Goal: Task Accomplishment & Management: Manage account settings

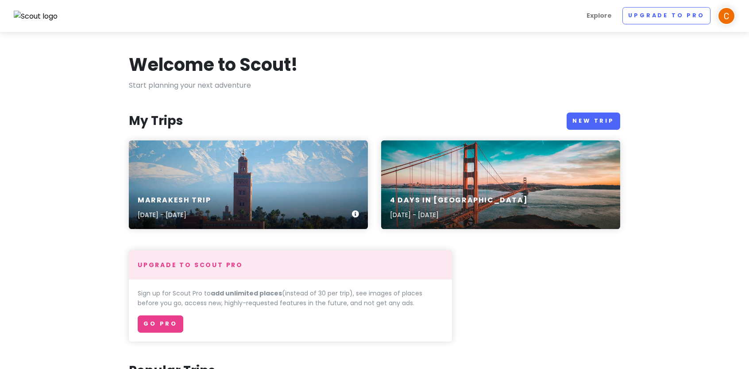
click at [246, 175] on div "Marrakesh Trip [DATE] - [DATE]" at bounding box center [248, 184] width 239 height 89
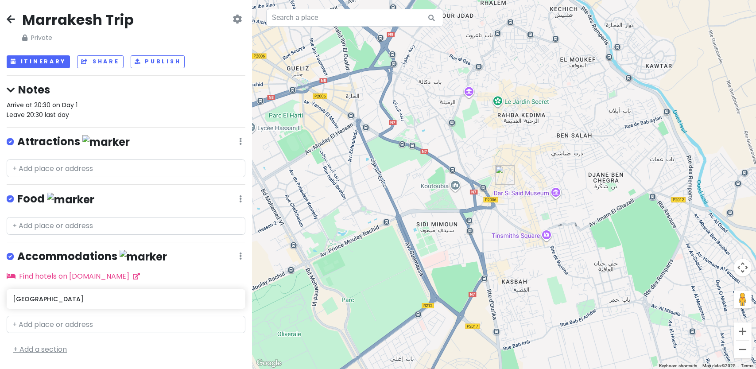
click at [50, 345] on link "+ Add a section" at bounding box center [40, 349] width 54 height 10
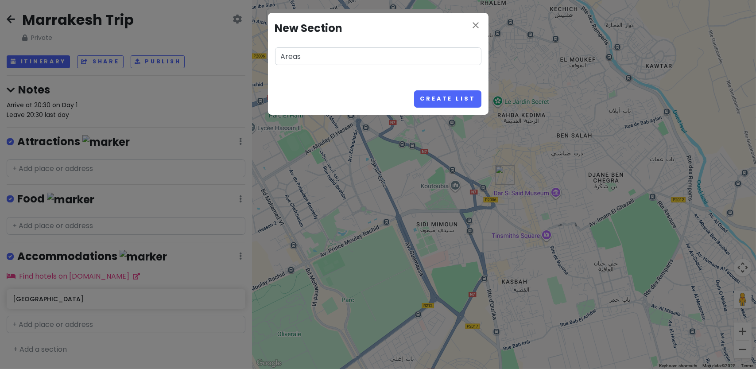
type input "Areas"
click at [414, 90] on button "Create List" at bounding box center [447, 98] width 67 height 17
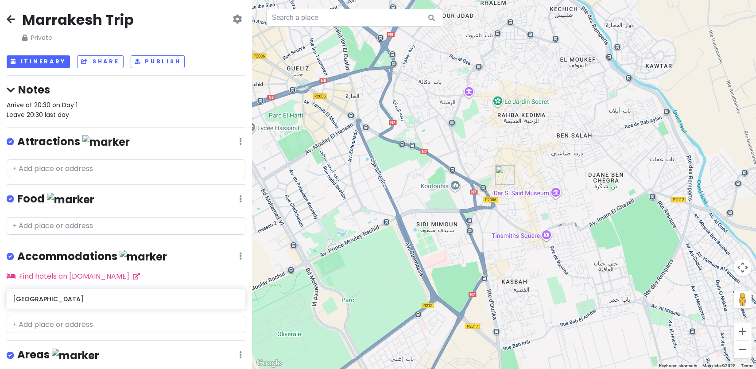
scroll to position [50, 0]
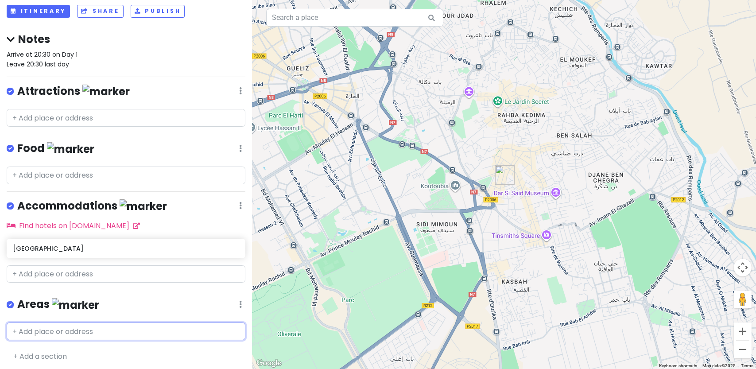
click at [95, 327] on input "text" at bounding box center [126, 331] width 239 height 18
paste input "Ouirgane"
type input "Ouirgane"
click at [57, 348] on span "[GEOGRAPHIC_DATA]" at bounding box center [78, 352] width 57 height 8
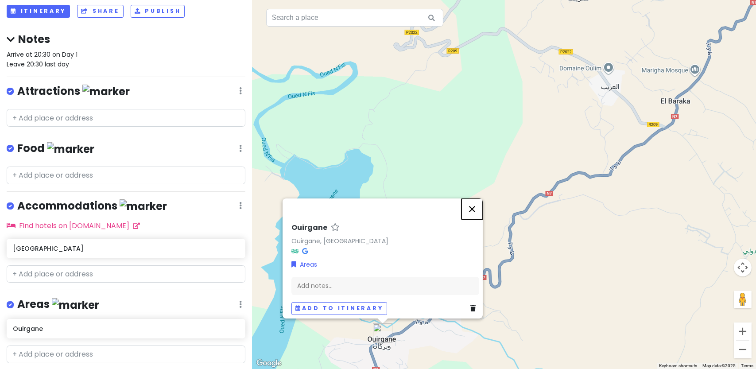
click at [477, 209] on button "Close" at bounding box center [472, 208] width 21 height 21
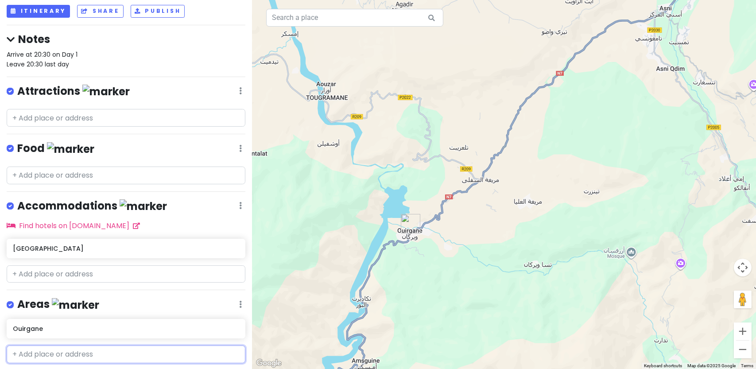
paste input "Ouarzazate"
type input "Ouarzazate"
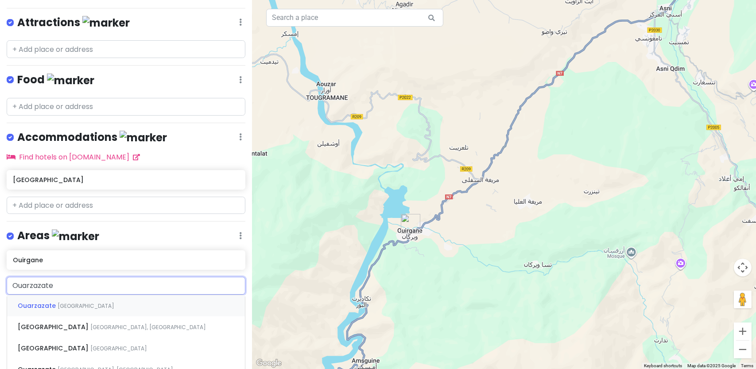
scroll to position [122, 0]
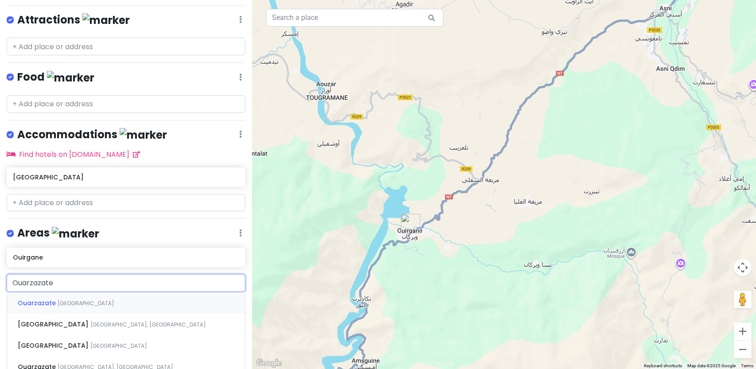
click at [76, 302] on span "[GEOGRAPHIC_DATA]" at bounding box center [86, 303] width 57 height 8
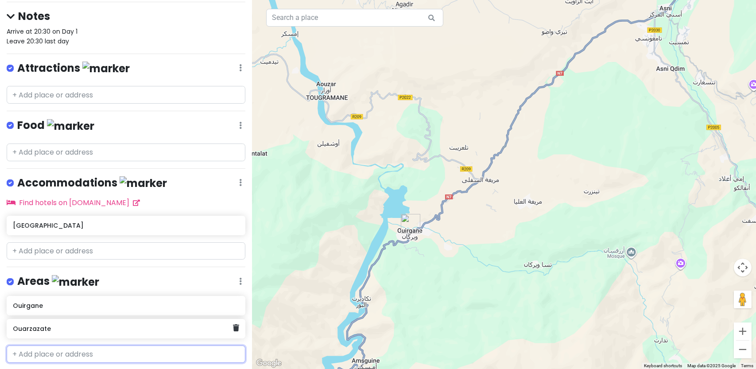
scroll to position [97, 0]
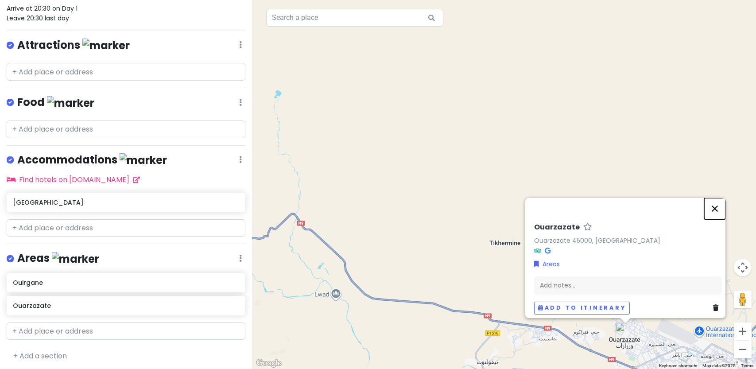
click at [717, 203] on button "Close" at bounding box center [714, 208] width 21 height 21
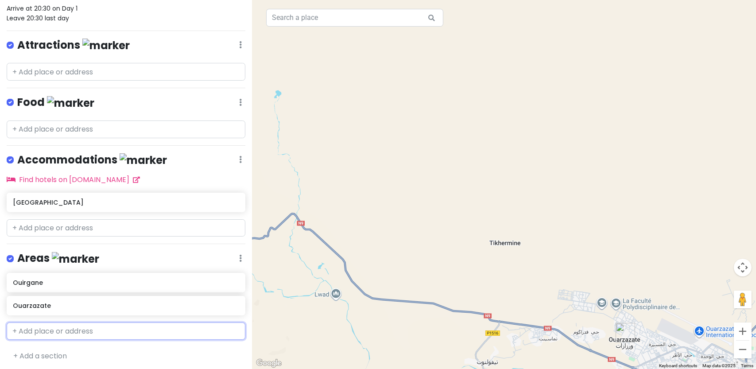
scroll to position [0, 0]
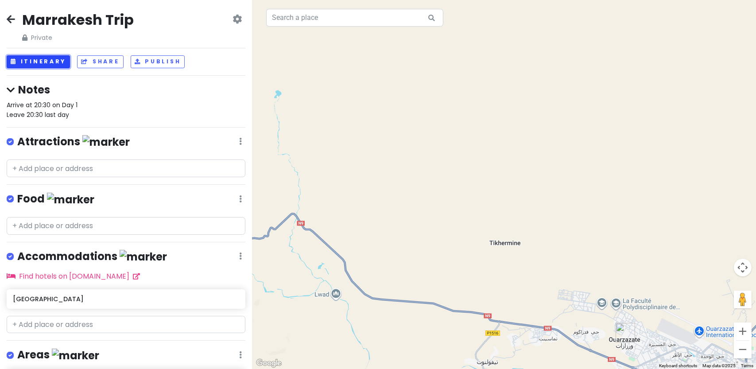
click at [29, 66] on button "Itinerary" at bounding box center [38, 61] width 63 height 13
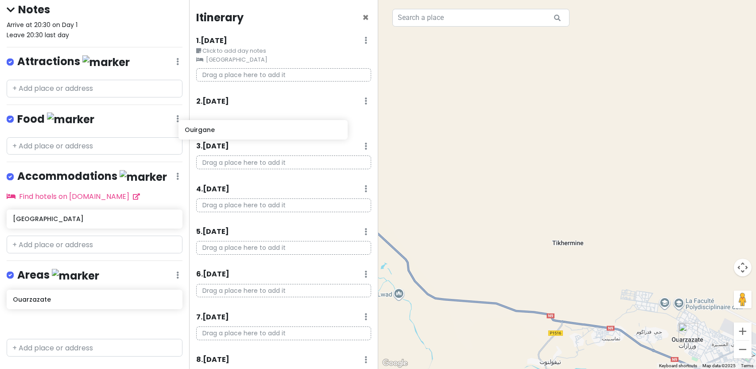
scroll to position [89, 0]
drag, startPoint x: 83, startPoint y: 300, endPoint x: 283, endPoint y: 120, distance: 268.8
click at [283, 120] on div "Marrakesh Trip Private Change Dates Make a Copy Delete Trip Go Pro ⚡️ Give Feed…" at bounding box center [378, 184] width 756 height 369
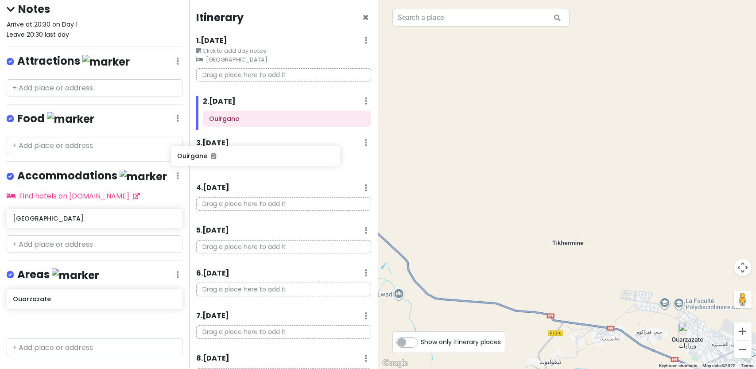
drag, startPoint x: 126, startPoint y: 300, endPoint x: 290, endPoint y: 161, distance: 215.6
click at [290, 161] on div "Marrakesh Trip Private Change Dates Make a Copy Delete Trip Go Pro ⚡️ Give Feed…" at bounding box center [378, 184] width 756 height 369
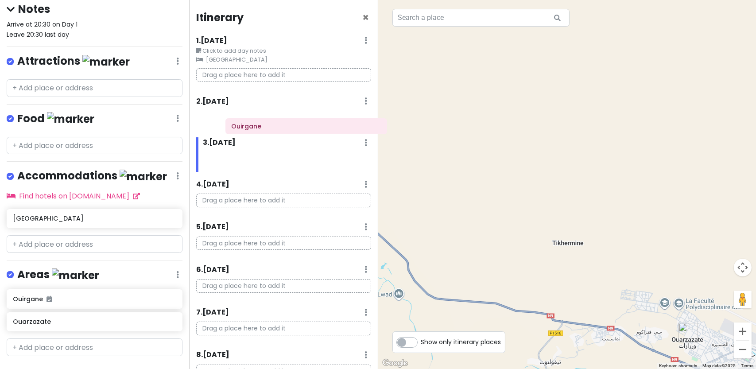
drag, startPoint x: 257, startPoint y: 161, endPoint x: 280, endPoint y: 126, distance: 41.6
click at [280, 126] on div "Itinerary × 1 . [DATE] Edit Day Notes Clear Lodging Delete Day Click to add day…" at bounding box center [283, 184] width 189 height 369
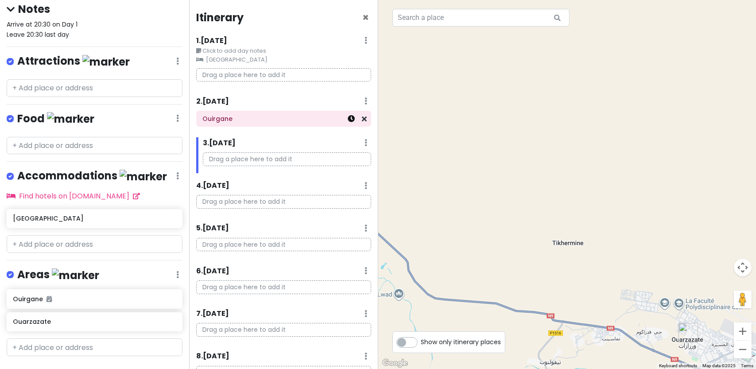
click at [348, 121] on icon at bounding box center [351, 118] width 7 height 7
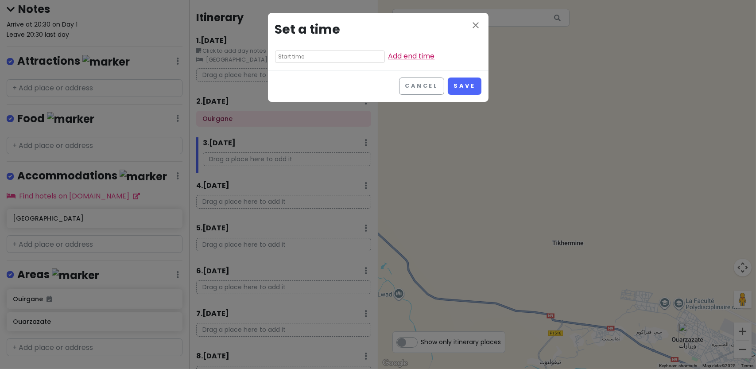
click at [388, 58] on link "Add end time" at bounding box center [411, 56] width 47 height 10
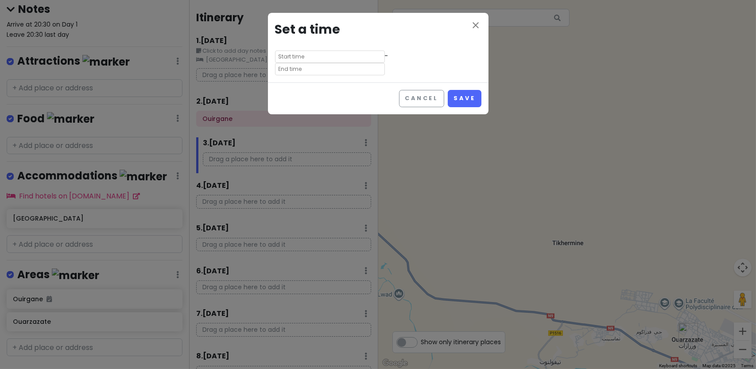
click at [363, 63] on input "text" at bounding box center [330, 69] width 110 height 12
click at [420, 38] on h3 "Set a time" at bounding box center [378, 30] width 206 height 20
click at [477, 25] on icon "close" at bounding box center [476, 25] width 11 height 11
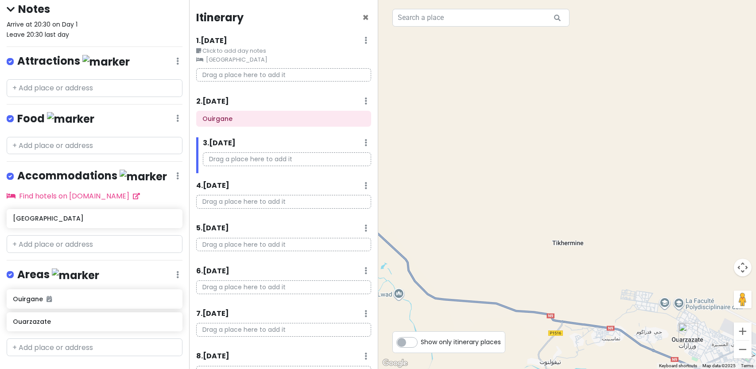
scroll to position [0, 0]
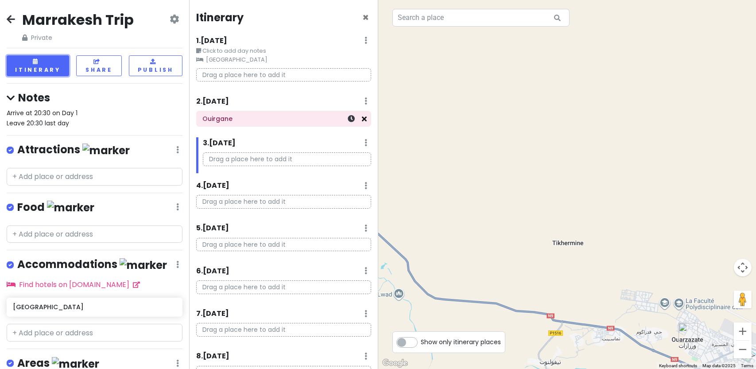
click at [362, 118] on icon at bounding box center [364, 118] width 5 height 7
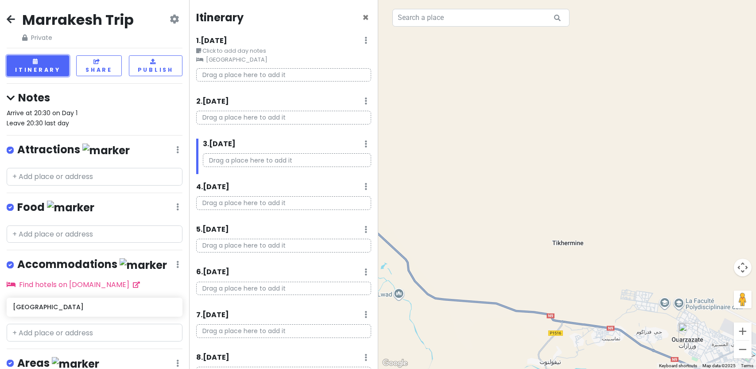
scroll to position [89, 0]
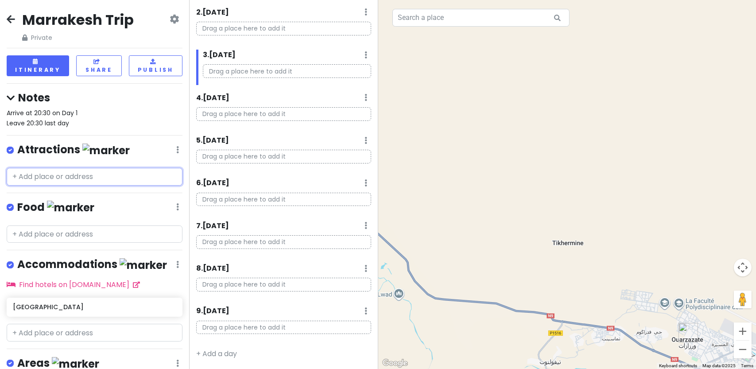
click at [81, 173] on input "text" at bounding box center [95, 177] width 176 height 18
paste input "Tizi n’Tichka pass"
type input "Tizi n’Tichka pass"
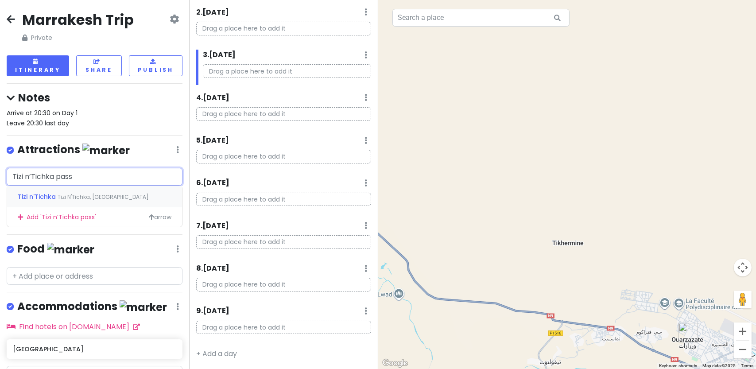
click at [103, 193] on span "Tizi N'Tichka, [GEOGRAPHIC_DATA]" at bounding box center [103, 197] width 91 height 8
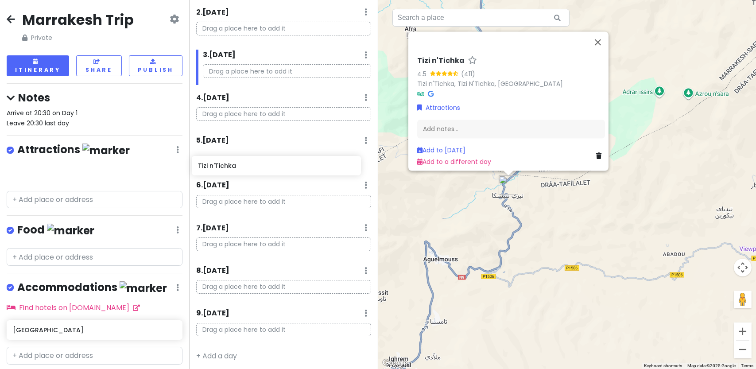
drag, startPoint x: 67, startPoint y: 182, endPoint x: 252, endPoint y: 174, distance: 185.3
click at [252, 174] on div "Marrakesh Trip Private Change Dates Make a Copy Delete Trip Go Pro ⚡️ Give Feed…" at bounding box center [378, 184] width 756 height 369
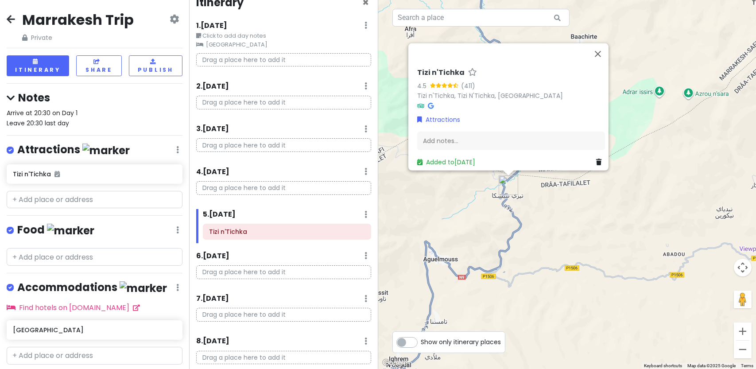
scroll to position [14, 0]
click at [605, 47] on button "Close" at bounding box center [597, 53] width 21 height 21
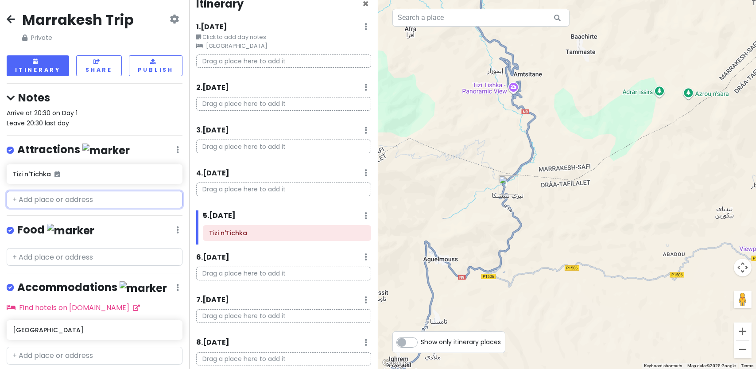
scroll to position [0, 0]
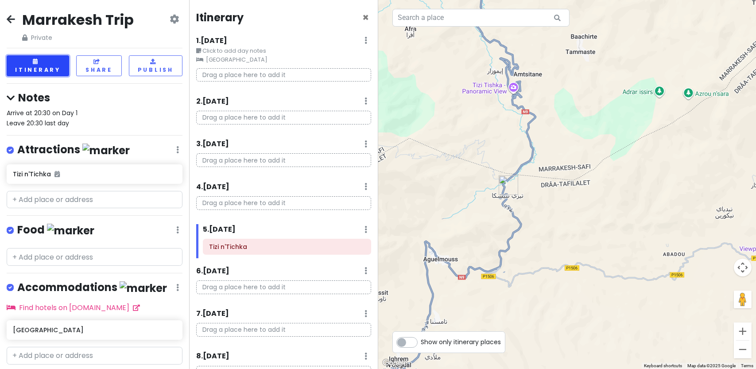
click at [38, 69] on button "Itinerary" at bounding box center [38, 65] width 62 height 21
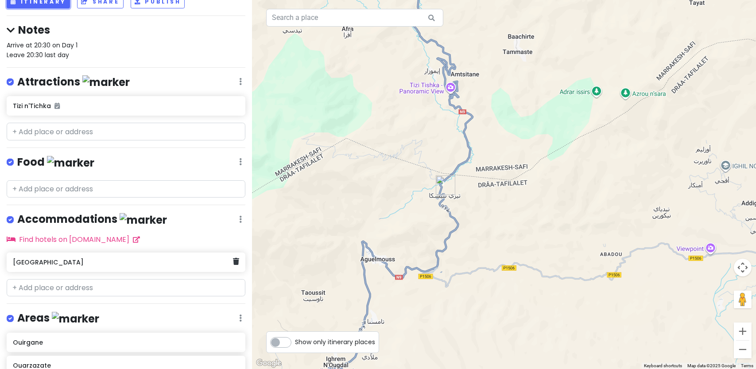
scroll to position [60, 0]
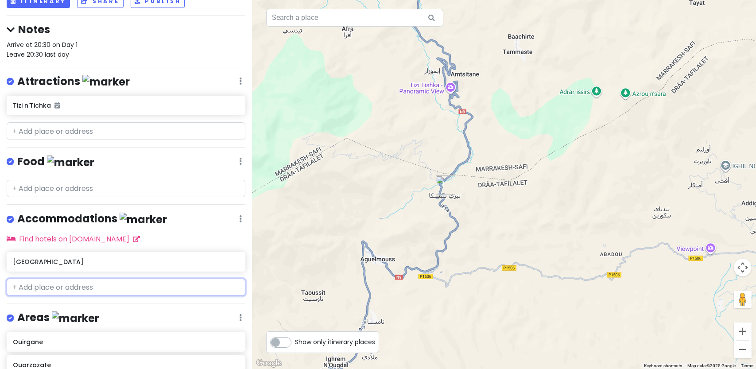
click at [83, 285] on input "text" at bounding box center [126, 288] width 239 height 18
paste input "Ouirgane"
type input "Ouirgane"
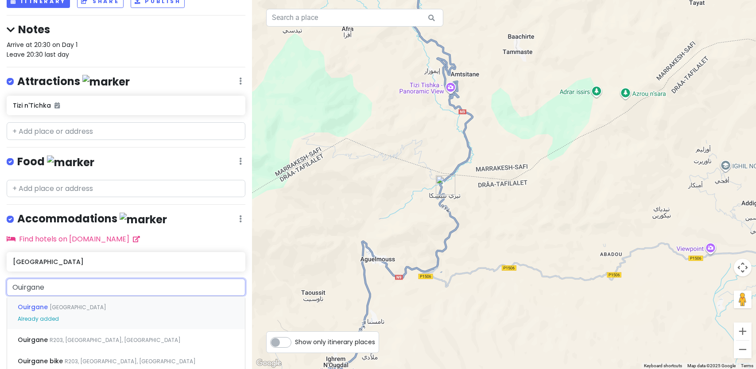
click at [80, 318] on div "Ouirgane [GEOGRAPHIC_DATA] Already added" at bounding box center [126, 312] width 238 height 33
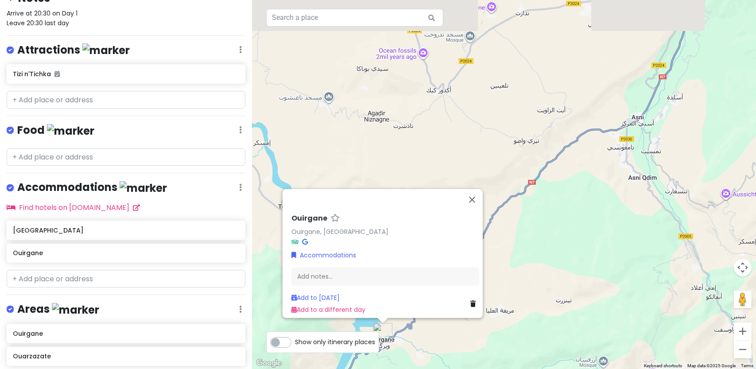
scroll to position [142, 0]
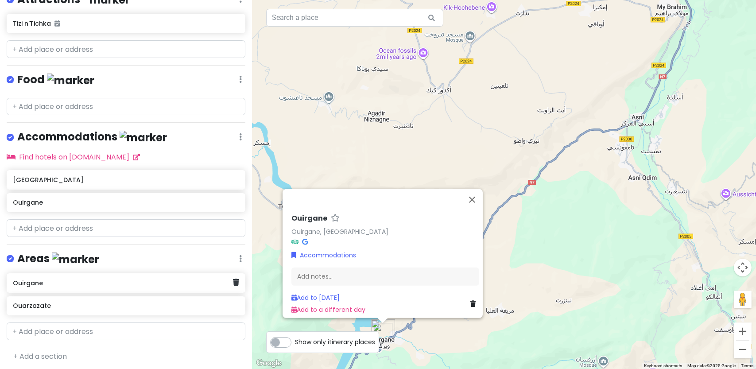
click at [232, 284] on div "Ouirgane" at bounding box center [126, 282] width 239 height 19
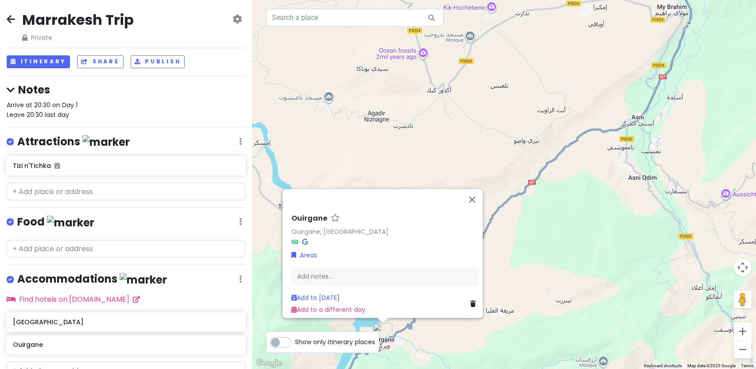
scroll to position [0, 0]
click at [23, 61] on button "Itinerary" at bounding box center [38, 61] width 63 height 13
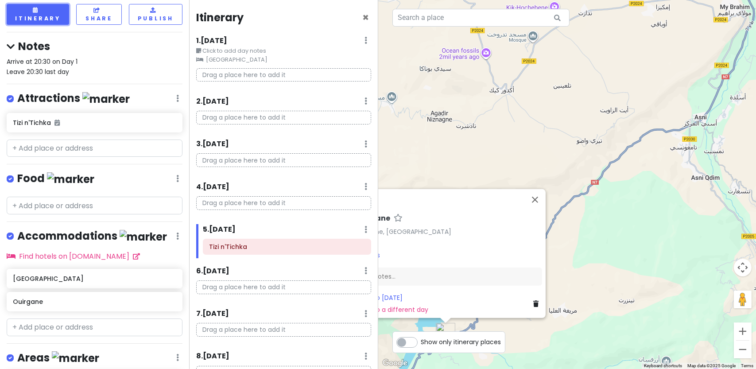
scroll to position [58, 0]
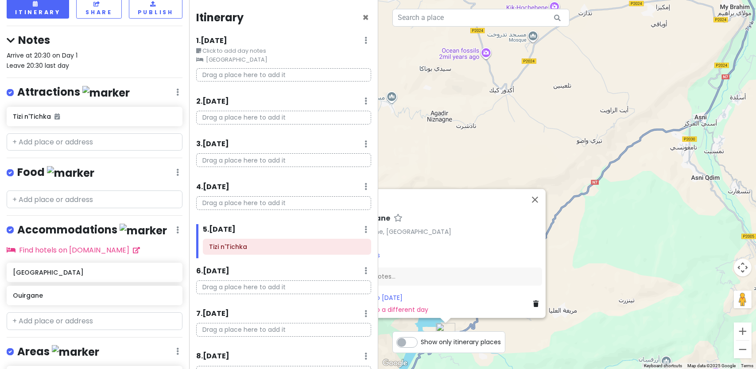
click at [236, 116] on p "Drag a place here to add it" at bounding box center [283, 118] width 175 height 14
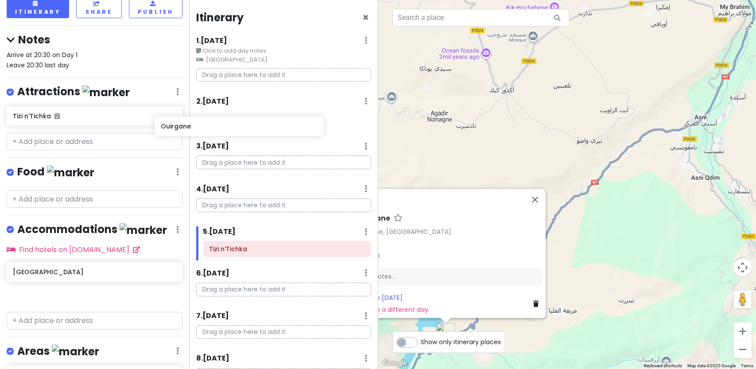
drag, startPoint x: 96, startPoint y: 291, endPoint x: 244, endPoint y: 124, distance: 222.8
click at [244, 124] on div "Marrakesh Trip Private Change Dates Make a Copy Delete Trip Go Pro ⚡️ Give Feed…" at bounding box center [378, 184] width 756 height 369
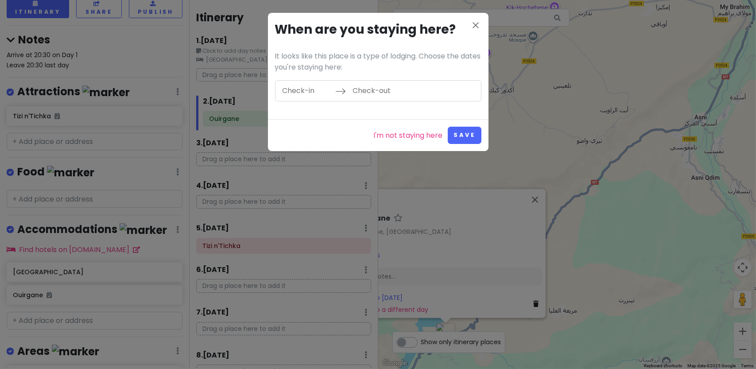
click at [303, 94] on input "Check-in" at bounding box center [307, 91] width 58 height 20
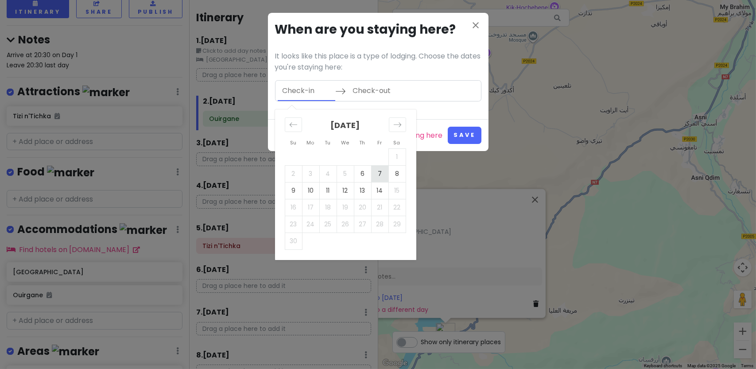
click at [384, 175] on td "7" at bounding box center [379, 173] width 17 height 17
type input "[DATE]"
click at [294, 193] on td "9" at bounding box center [293, 190] width 17 height 17
type input "[DATE]"
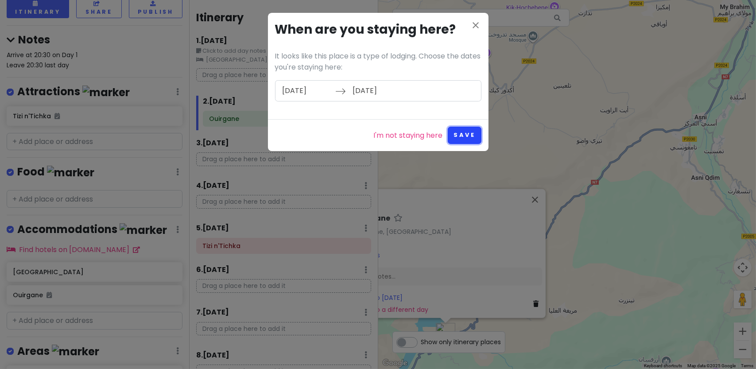
click at [469, 134] on button "Save" at bounding box center [464, 135] width 33 height 17
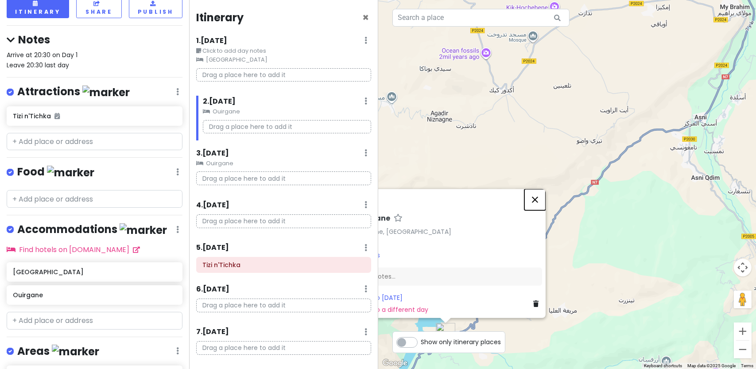
click at [540, 194] on button "Close" at bounding box center [534, 199] width 21 height 21
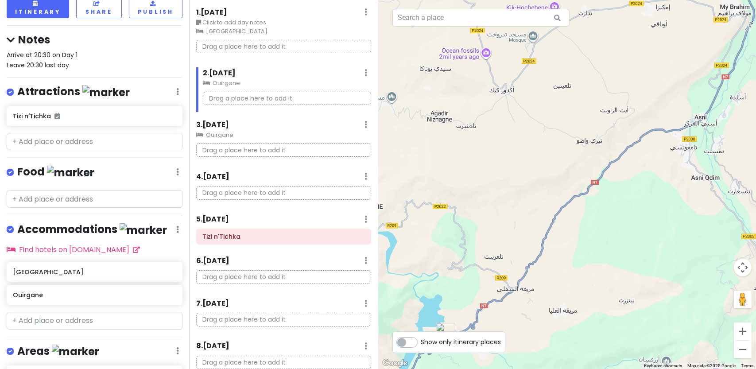
scroll to position [18, 0]
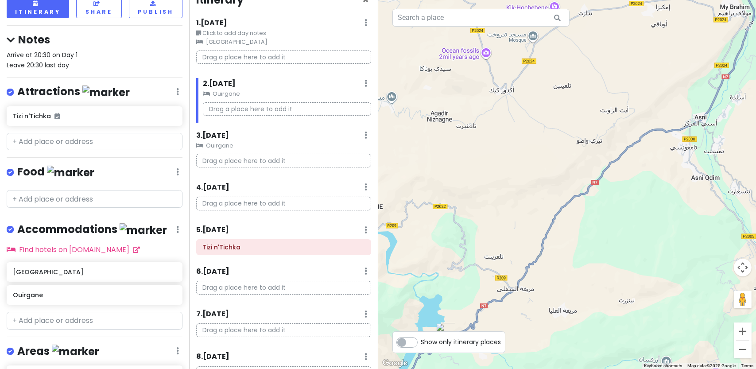
click at [365, 82] on icon at bounding box center [366, 83] width 3 height 7
click at [217, 85] on h6 "2 . [DATE]" at bounding box center [219, 83] width 33 height 9
click at [217, 85] on h6 "2 . [DATE]" at bounding box center [212, 83] width 33 height 9
click at [217, 85] on h6 "2 . [DATE]" at bounding box center [219, 83] width 33 height 9
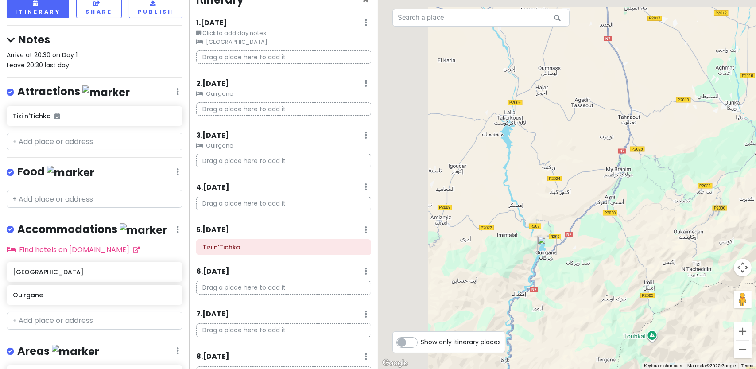
drag, startPoint x: 511, startPoint y: 133, endPoint x: 591, endPoint y: 232, distance: 126.6
click at [591, 232] on div at bounding box center [567, 184] width 378 height 369
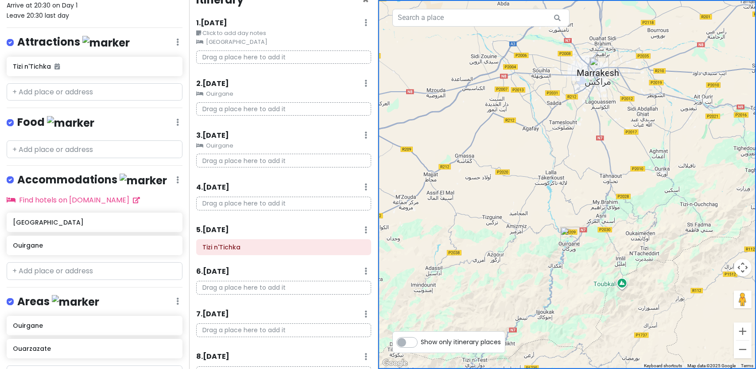
scroll to position [117, 0]
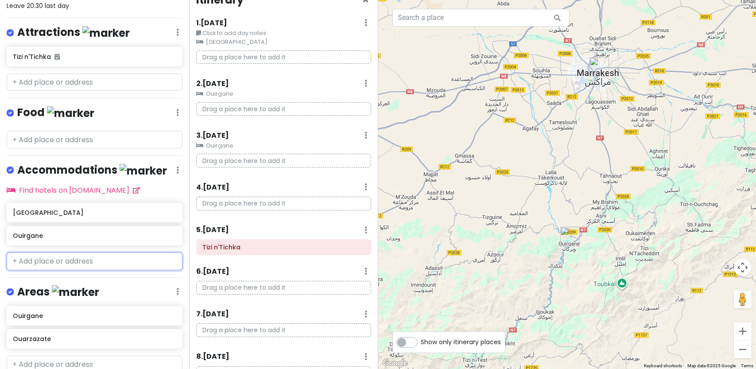
click at [52, 261] on input "text" at bounding box center [95, 261] width 176 height 18
paste input "Ouarzazate"
type input "Ouarzazate"
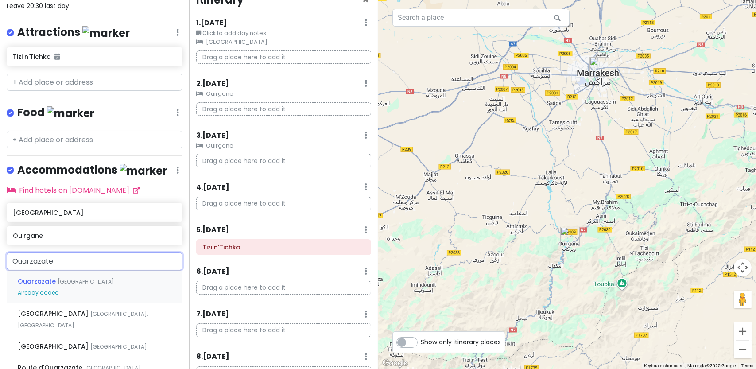
click at [87, 281] on div "Ouarzazate [GEOGRAPHIC_DATA] Already added" at bounding box center [94, 287] width 175 height 33
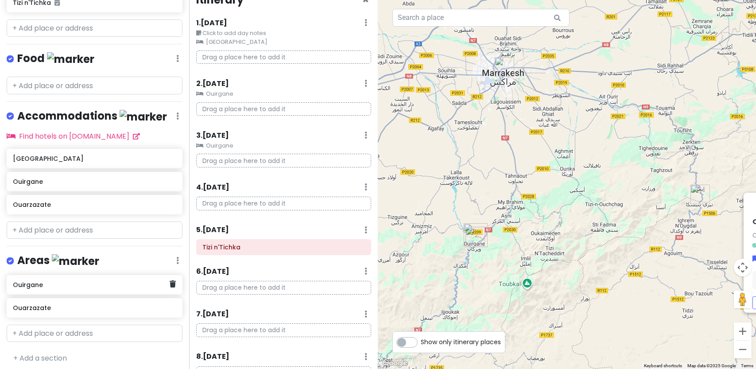
scroll to position [174, 0]
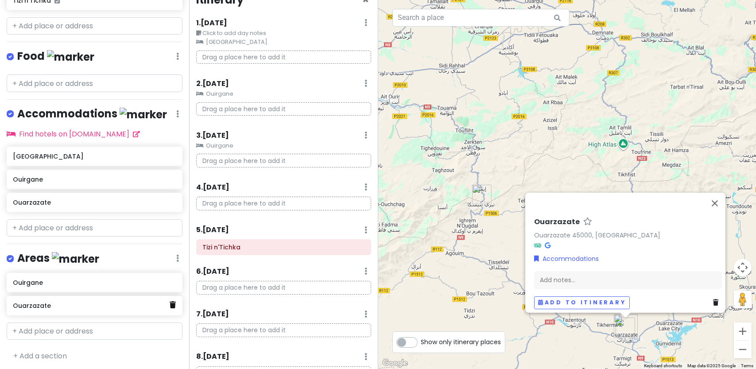
click at [170, 302] on icon at bounding box center [173, 304] width 6 height 7
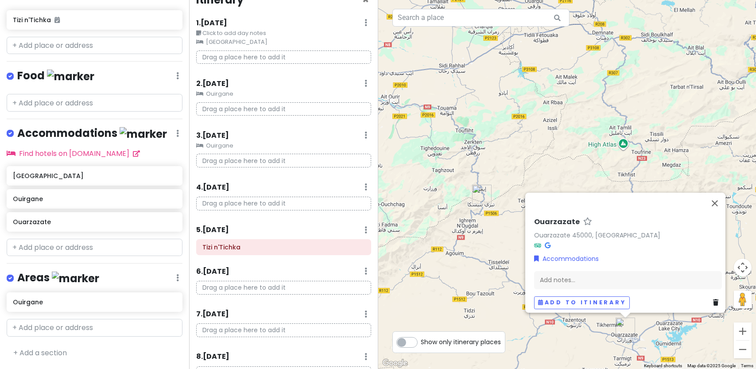
scroll to position [151, 0]
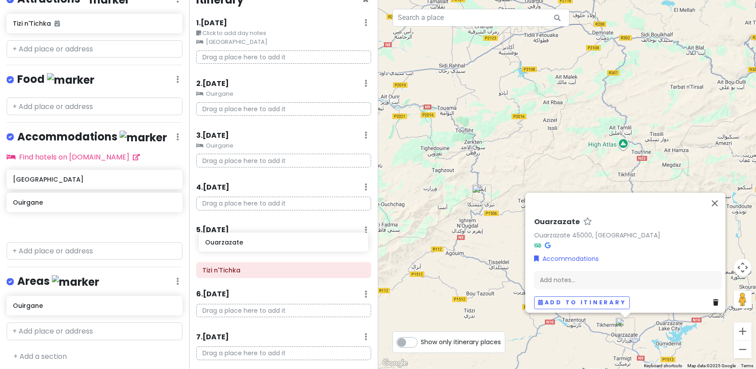
drag, startPoint x: 85, startPoint y: 225, endPoint x: 277, endPoint y: 245, distance: 193.2
click at [277, 245] on div "Marrakesh Trip Private Change Dates Make a Copy Delete Trip Go Pro ⚡️ Give Feed…" at bounding box center [378, 184] width 756 height 369
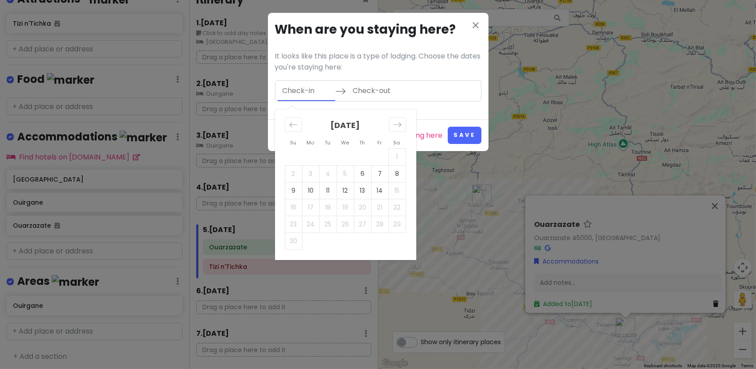
click at [293, 81] on input "Check-in" at bounding box center [307, 91] width 58 height 20
click at [302, 190] on td "10" at bounding box center [310, 190] width 17 height 17
type input "[DATE]"
click at [345, 191] on td "12" at bounding box center [345, 190] width 17 height 17
type input "[DATE]"
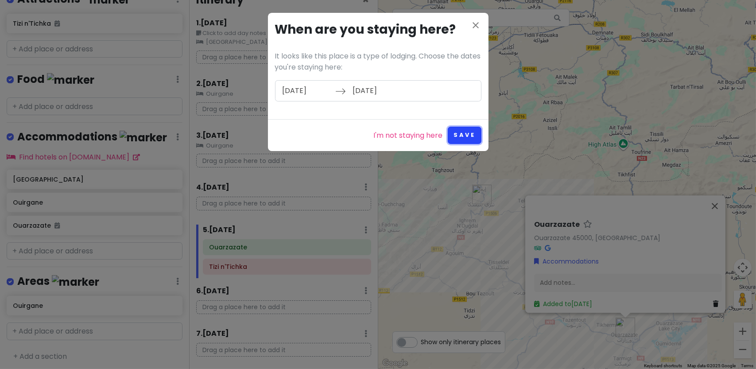
click at [463, 135] on button "Save" at bounding box center [464, 135] width 33 height 17
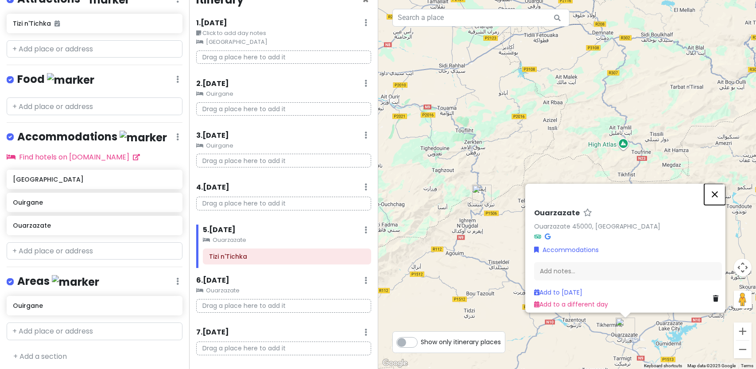
click at [720, 192] on button "Close" at bounding box center [714, 193] width 21 height 21
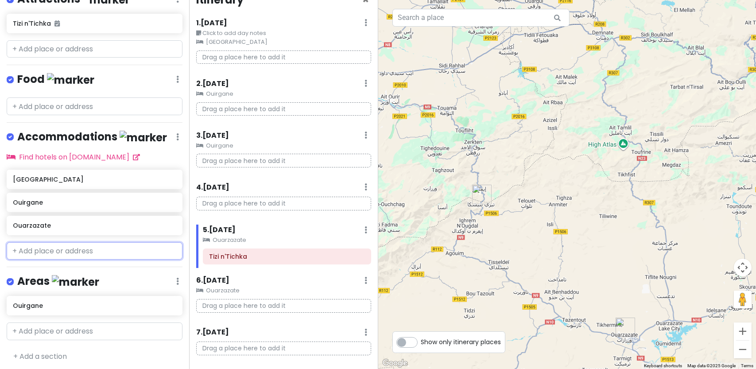
scroll to position [0, 0]
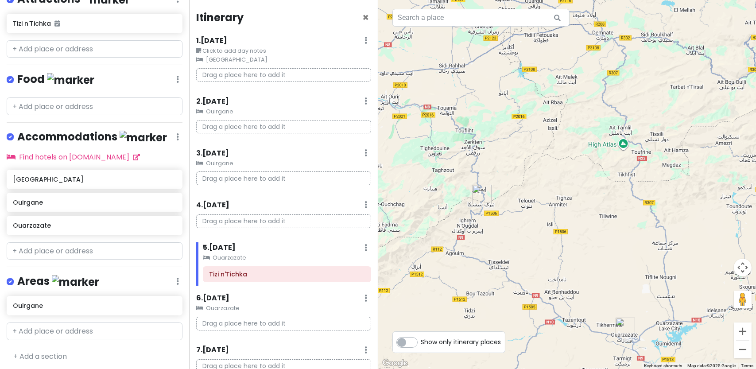
click at [215, 110] on small "Ouirgane" at bounding box center [283, 111] width 175 height 9
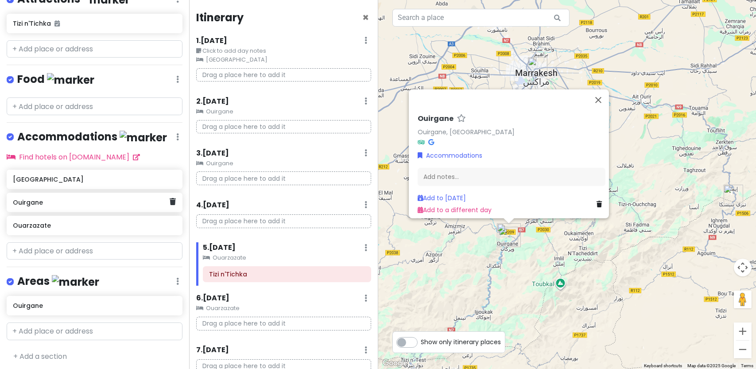
click at [93, 202] on h6 "Ouirgane" at bounding box center [91, 202] width 157 height 8
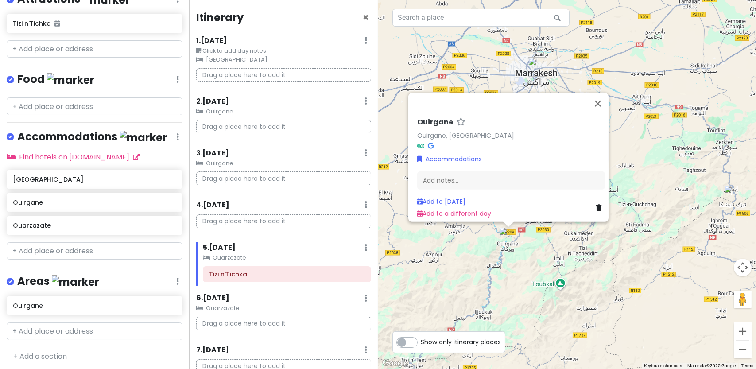
click at [229, 112] on small "Ouirgane" at bounding box center [283, 111] width 175 height 9
drag, startPoint x: 78, startPoint y: 208, endPoint x: 278, endPoint y: 225, distance: 201.4
click at [278, 225] on div "Marrakesh Trip Private Change Dates Make a Copy Delete Trip Go Pro ⚡️ Give Feed…" at bounding box center [378, 184] width 756 height 369
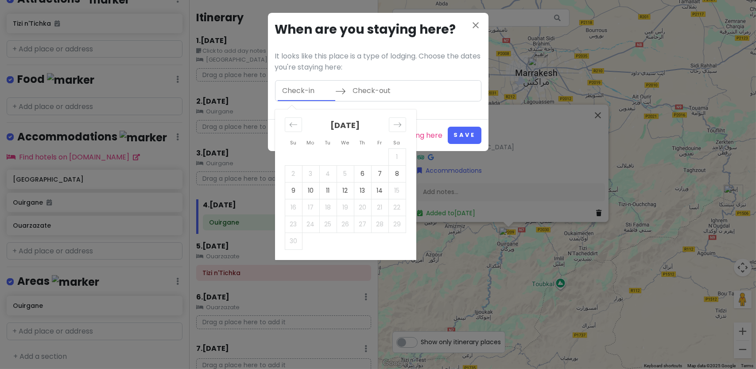
click at [307, 93] on input "Check-in" at bounding box center [307, 91] width 58 height 20
click at [377, 174] on td "7" at bounding box center [379, 173] width 17 height 17
type input "[DATE]"
click at [292, 194] on td "9" at bounding box center [293, 190] width 17 height 17
type input "[DATE]"
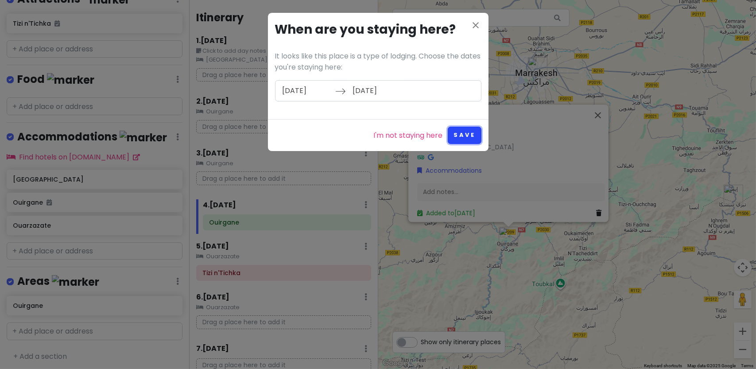
click at [468, 132] on button "Save" at bounding box center [464, 135] width 33 height 17
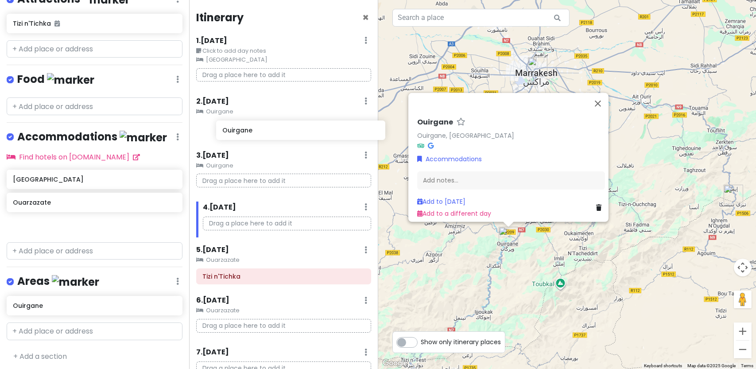
drag, startPoint x: 70, startPoint y: 205, endPoint x: 279, endPoint y: 135, distance: 220.7
click at [279, 135] on div "Marrakesh Trip Private Change Dates Make a Copy Delete Trip Go Pro ⚡️ Give Feed…" at bounding box center [378, 184] width 756 height 369
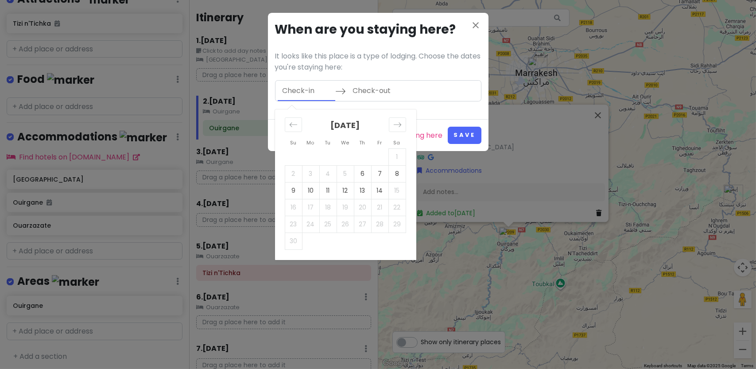
click at [297, 86] on input "Check-in" at bounding box center [307, 91] width 58 height 20
click at [381, 176] on td "7" at bounding box center [379, 173] width 17 height 17
type input "[DATE]"
click at [306, 188] on td "10" at bounding box center [310, 190] width 17 height 17
type input "[DATE]"
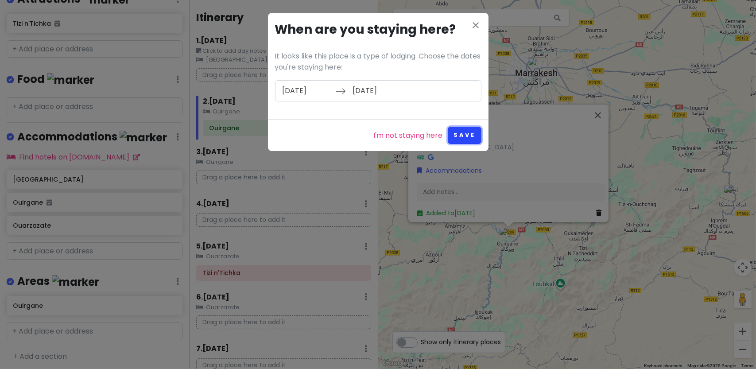
click at [463, 132] on button "Save" at bounding box center [464, 135] width 33 height 17
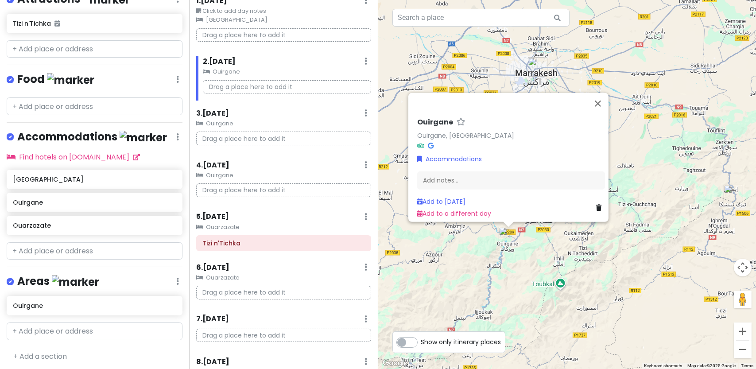
scroll to position [41, 0]
click at [605, 101] on button "Close" at bounding box center [597, 103] width 21 height 21
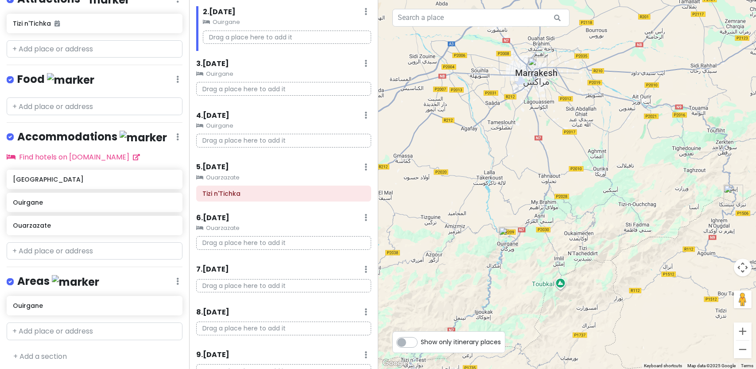
scroll to position [92, 0]
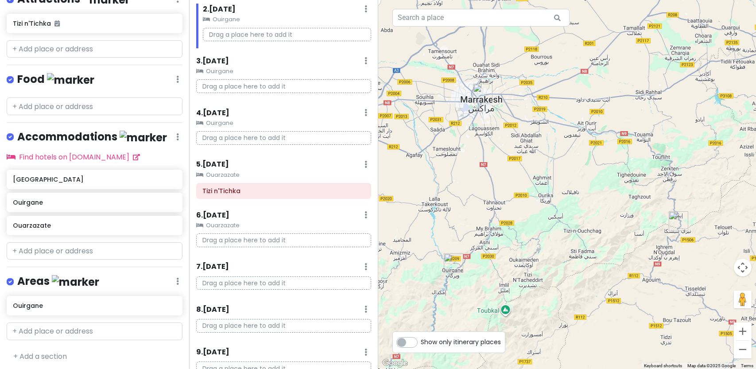
drag, startPoint x: 539, startPoint y: 186, endPoint x: 483, endPoint y: 214, distance: 63.2
click at [483, 214] on div at bounding box center [567, 184] width 378 height 369
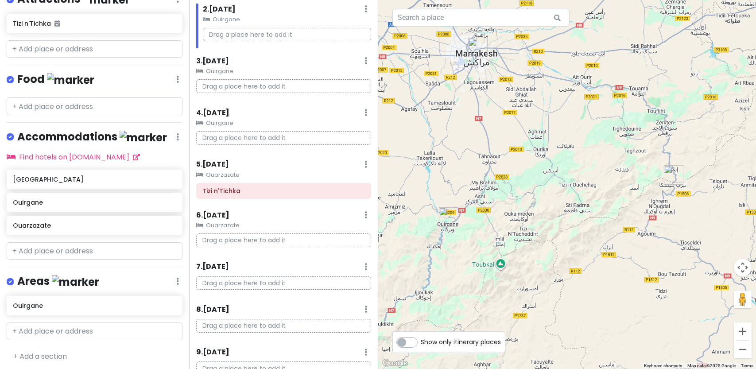
drag, startPoint x: 485, startPoint y: 246, endPoint x: 480, endPoint y: 198, distance: 48.6
click at [480, 198] on div at bounding box center [567, 184] width 378 height 369
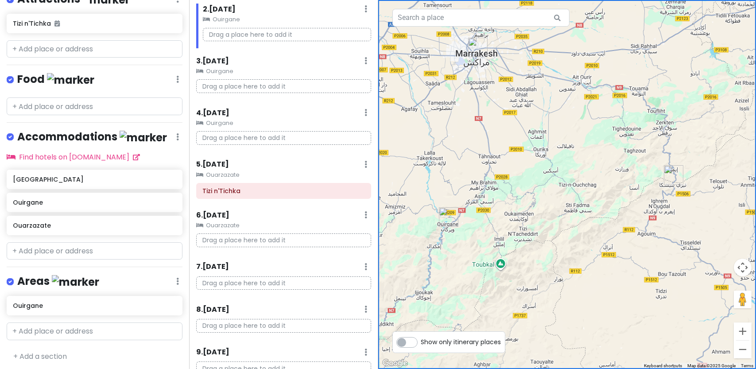
scroll to position [133, 0]
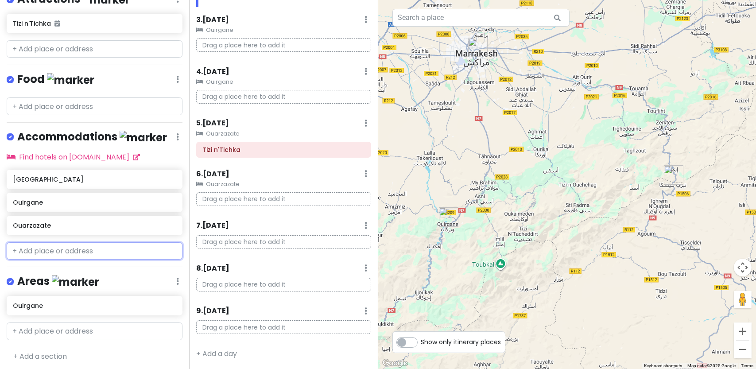
click at [102, 247] on input "text" at bounding box center [95, 251] width 176 height 18
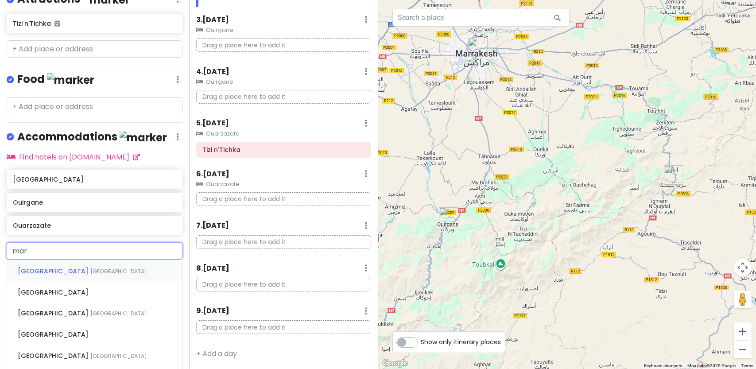
type input "[PERSON_NAME]"
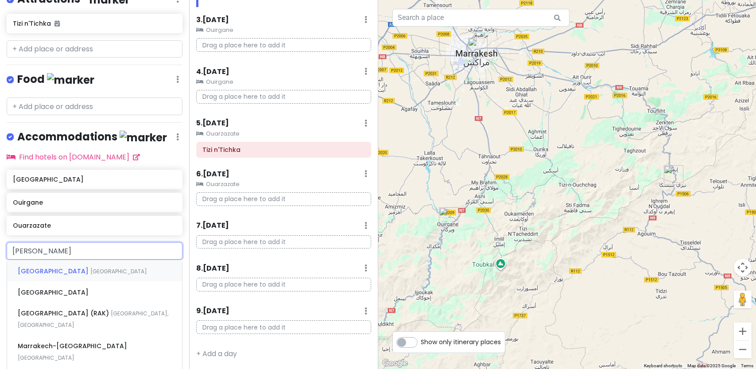
click at [89, 266] on div "[GEOGRAPHIC_DATA] [GEOGRAPHIC_DATA]" at bounding box center [94, 270] width 175 height 21
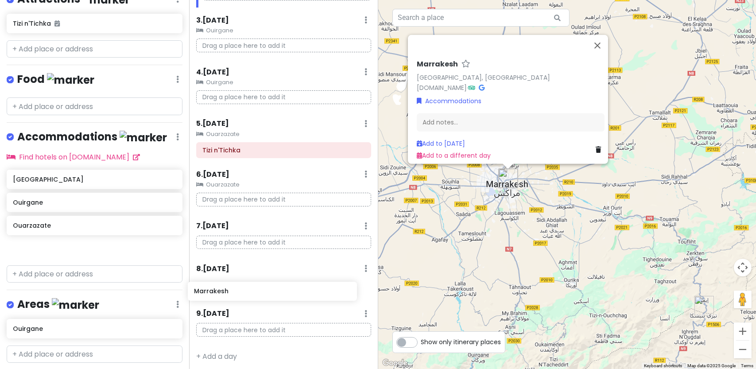
scroll to position [136, 0]
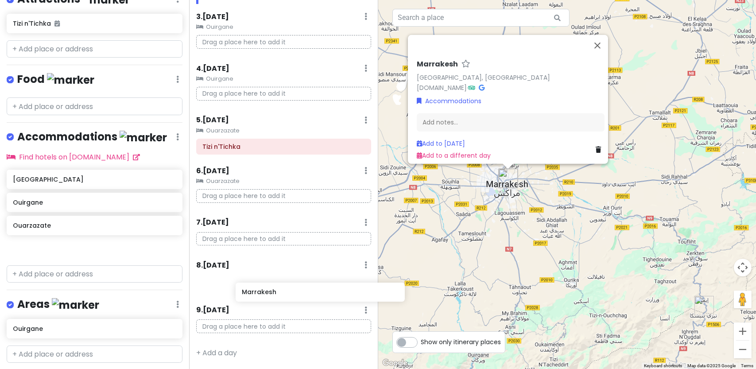
drag, startPoint x: 36, startPoint y: 244, endPoint x: 265, endPoint y: 291, distance: 233.7
click at [265, 291] on div "Marrakesh Trip Private Change Dates Make a Copy Delete Trip Go Pro ⚡️ Give Feed…" at bounding box center [378, 184] width 756 height 369
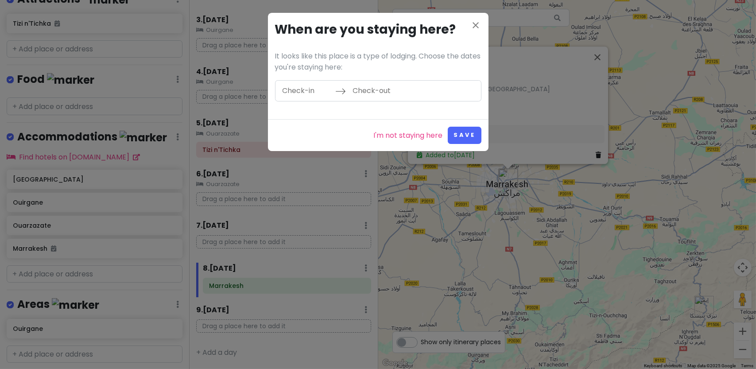
scroll to position [132, 0]
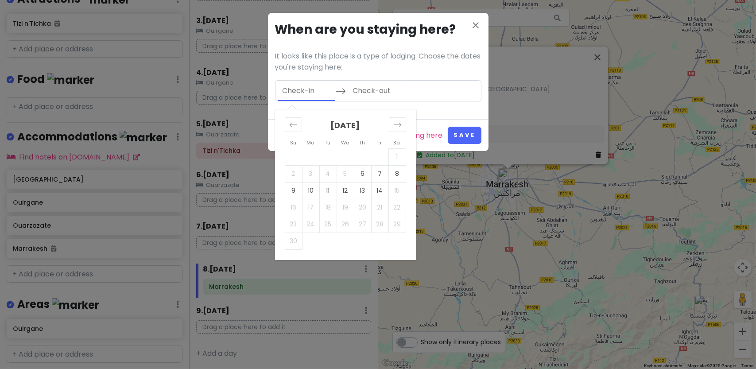
click at [300, 96] on input "Check-in" at bounding box center [307, 91] width 58 height 20
click at [351, 196] on td "12" at bounding box center [345, 190] width 17 height 17
type input "[DATE]"
click at [360, 194] on td "13" at bounding box center [362, 190] width 17 height 17
type input "[DATE]"
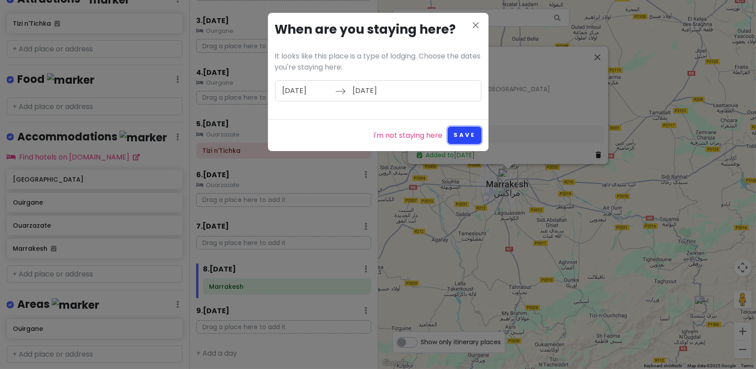
click at [463, 134] on button "Save" at bounding box center [464, 135] width 33 height 17
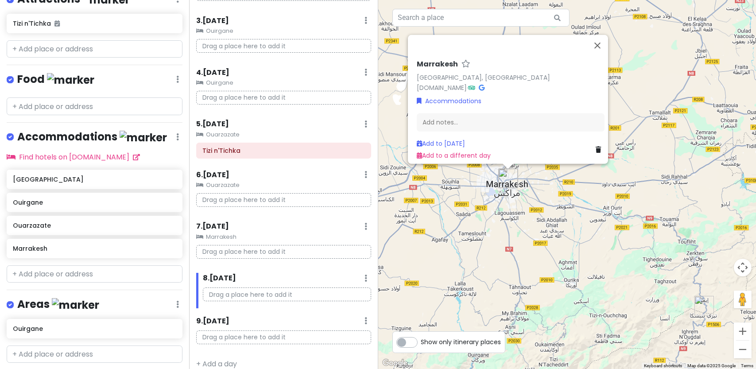
scroll to position [133, 0]
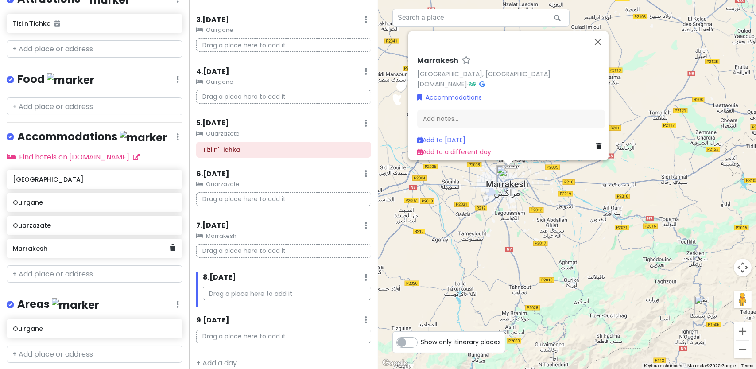
click at [101, 244] on h6 "Marrakesh" at bounding box center [91, 248] width 157 height 8
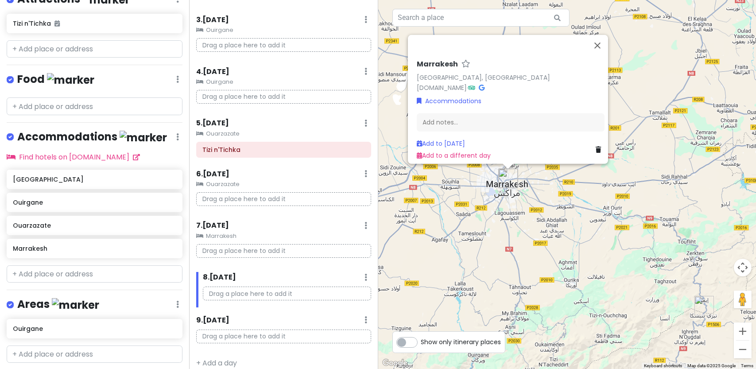
click at [234, 236] on small "Marrakesh" at bounding box center [283, 236] width 175 height 9
click at [596, 146] on icon at bounding box center [598, 149] width 5 height 6
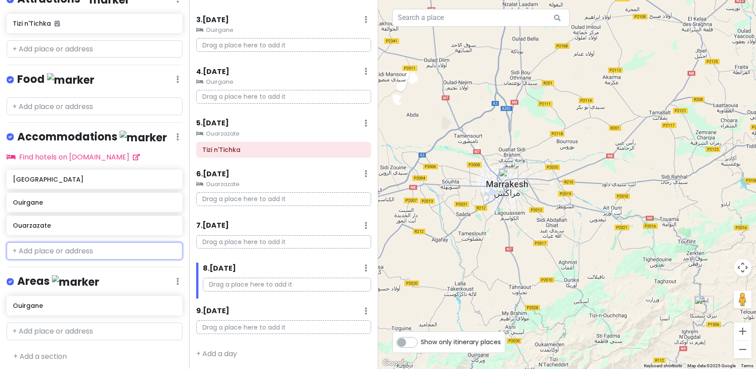
click at [67, 242] on input "text" at bounding box center [95, 251] width 176 height 18
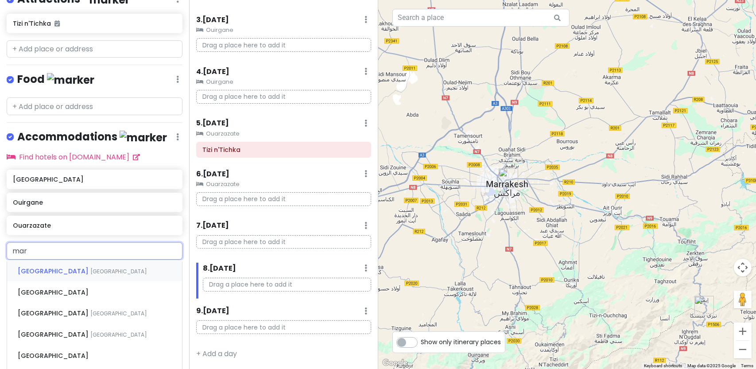
type input "[PERSON_NAME]"
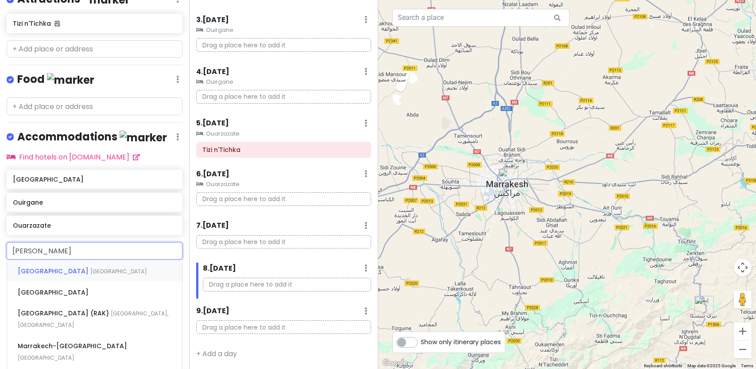
click at [90, 268] on span "[GEOGRAPHIC_DATA]" at bounding box center [118, 272] width 57 height 8
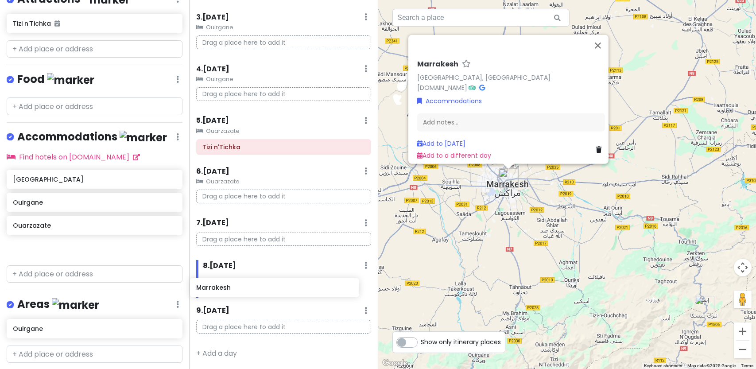
drag, startPoint x: 50, startPoint y: 251, endPoint x: 234, endPoint y: 293, distance: 188.1
click at [234, 293] on div "Marrakesh Trip Private Change Dates Make a Copy Delete Trip Go Pro ⚡️ Give Feed…" at bounding box center [378, 184] width 756 height 369
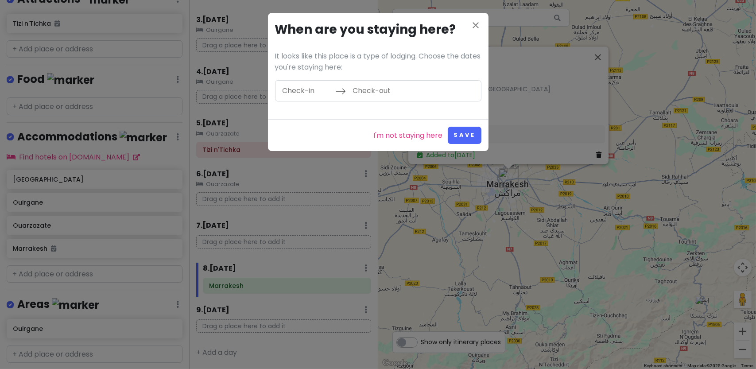
scroll to position [132, 0]
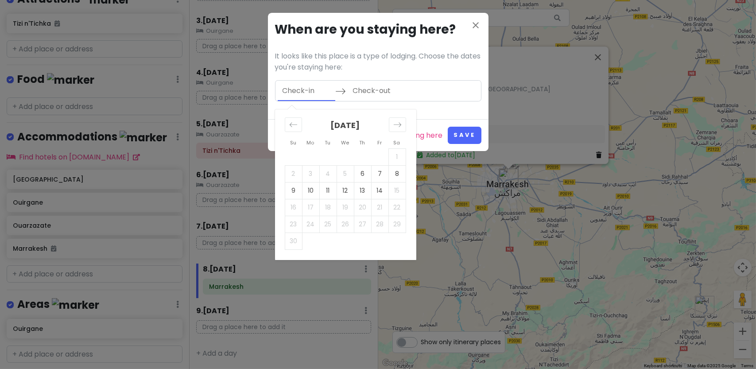
click at [305, 91] on input "Check-in" at bounding box center [307, 91] width 58 height 20
click at [360, 192] on td "13" at bounding box center [362, 190] width 17 height 17
type input "[DATE]"
click at [376, 192] on td "14" at bounding box center [379, 190] width 17 height 17
type input "[DATE]"
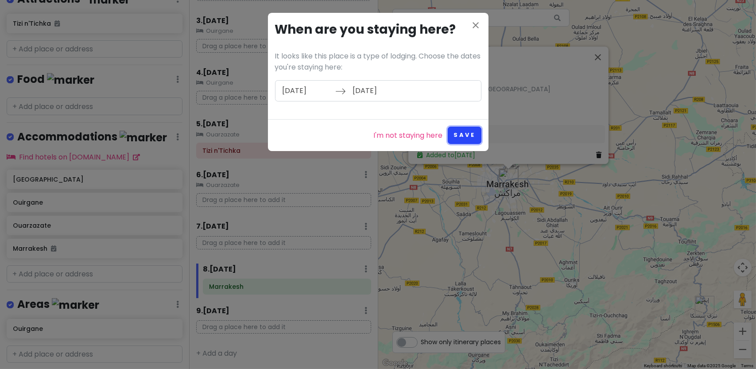
click at [474, 129] on button "Save" at bounding box center [464, 135] width 33 height 17
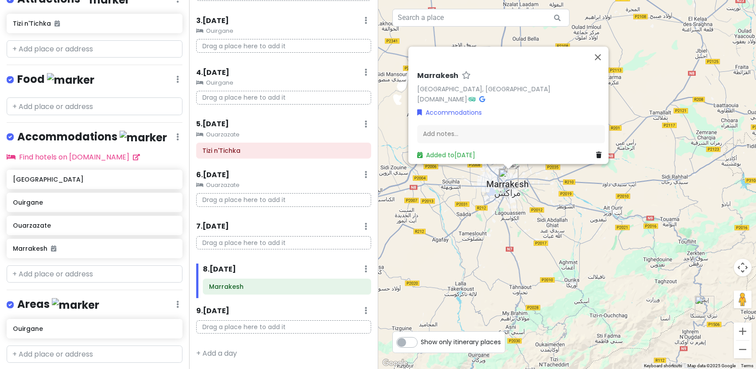
scroll to position [136, 0]
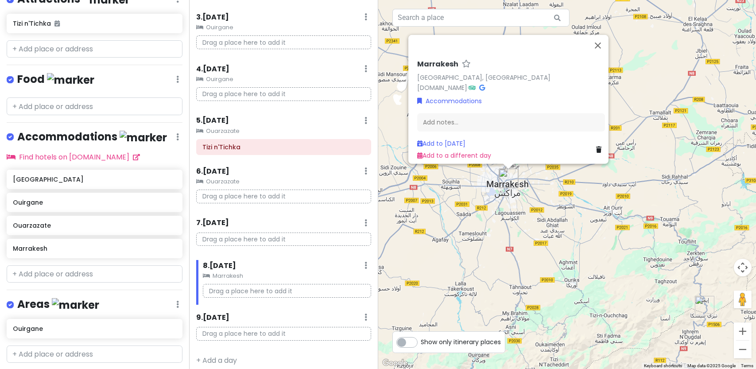
click at [336, 218] on div "7 . [DATE] Add Day Notes Delete Day" at bounding box center [283, 224] width 175 height 15
click at [603, 40] on button "Close" at bounding box center [597, 45] width 21 height 21
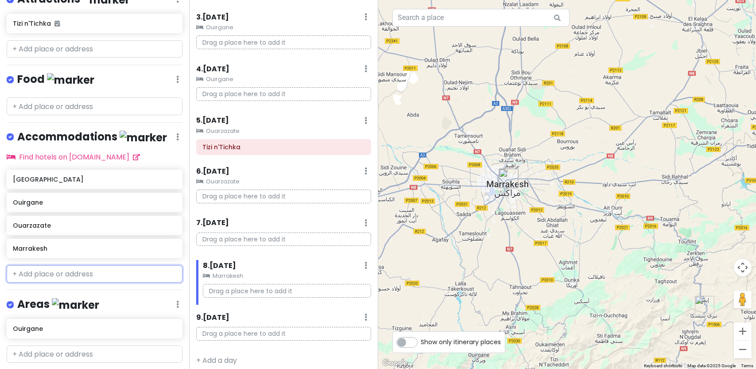
scroll to position [143, 0]
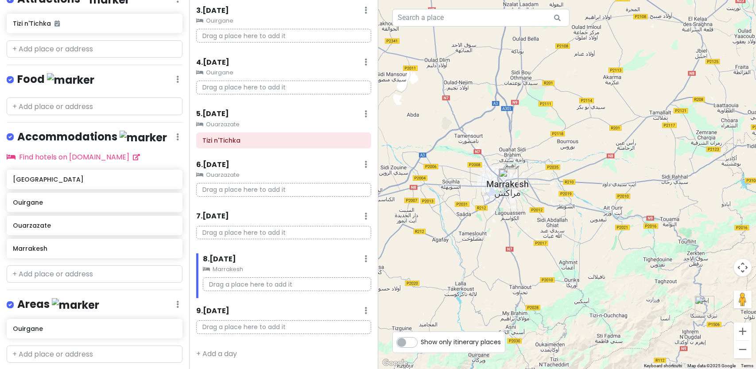
click at [215, 176] on small "Ouarzazate" at bounding box center [283, 175] width 175 height 9
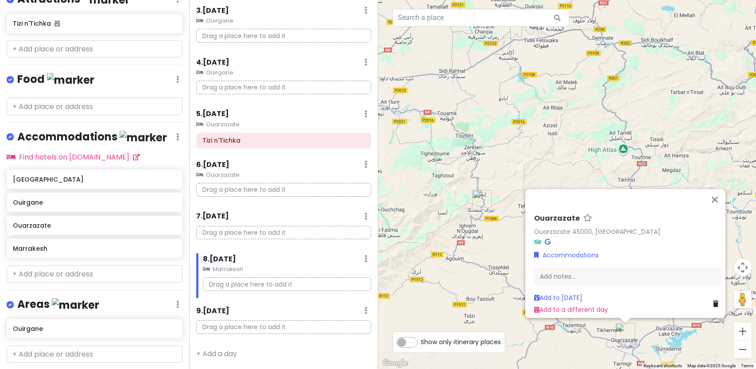
click at [229, 124] on small "Ouarzazate" at bounding box center [283, 124] width 175 height 9
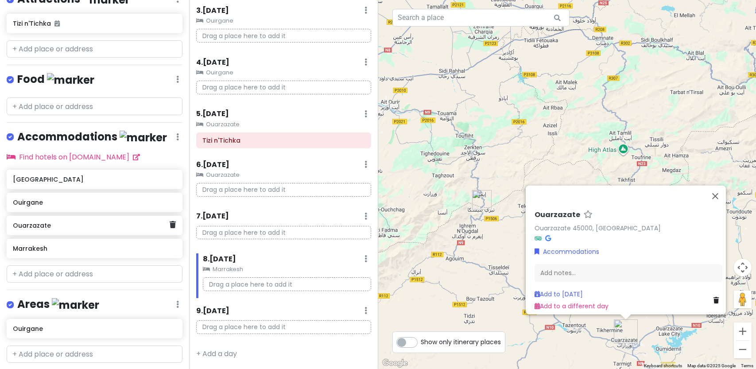
click at [125, 225] on h6 "Ouarzazate" at bounding box center [91, 225] width 157 height 8
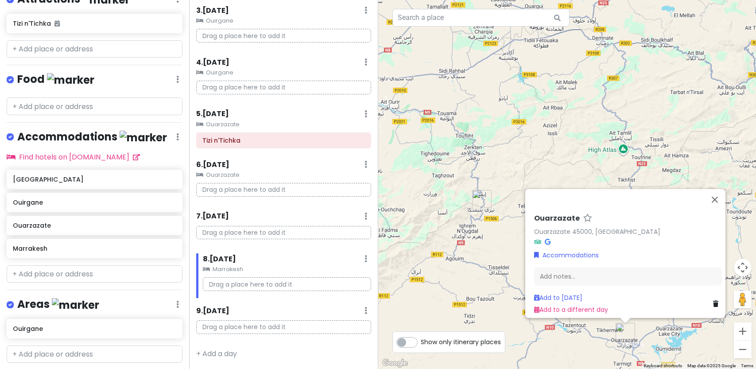
click at [229, 215] on h6 "7 . [DATE]" at bounding box center [212, 216] width 33 height 9
click at [567, 293] on link "Add to [DATE]" at bounding box center [558, 297] width 48 height 9
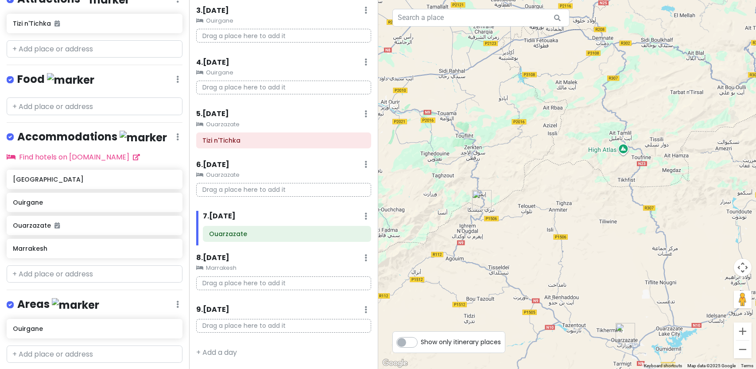
scroll to position [141, 0]
click at [330, 256] on div "8 . [DATE] Add Day Notes Clear Lodging Delete Day" at bounding box center [283, 261] width 175 height 15
click at [360, 241] on div at bounding box center [353, 235] width 30 height 15
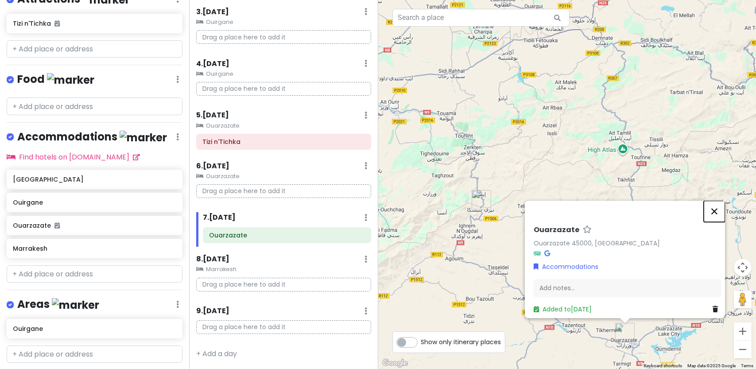
click at [719, 210] on button "Close" at bounding box center [714, 211] width 21 height 21
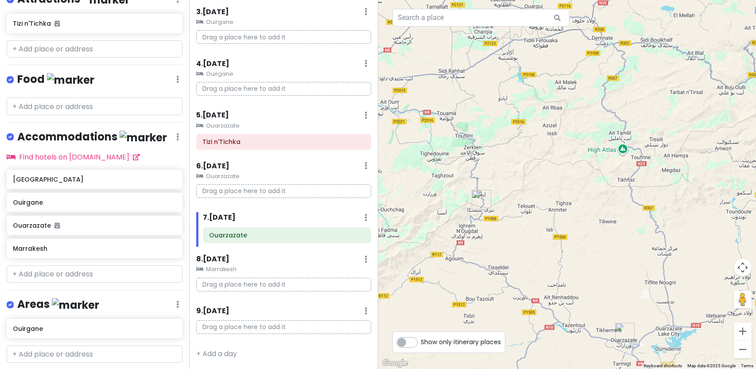
click at [200, 268] on icon at bounding box center [199, 270] width 7 height 6
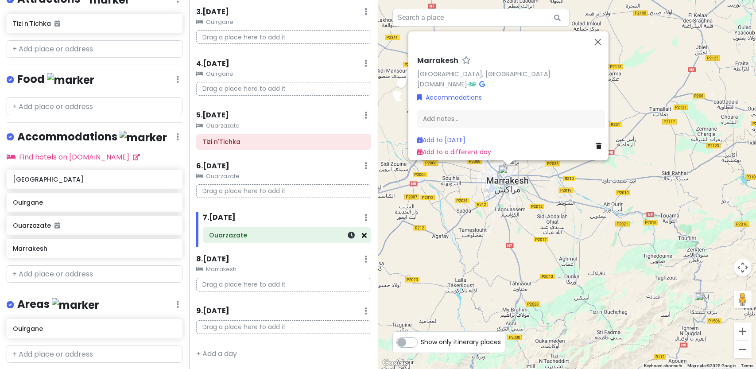
click at [362, 235] on icon at bounding box center [364, 235] width 5 height 7
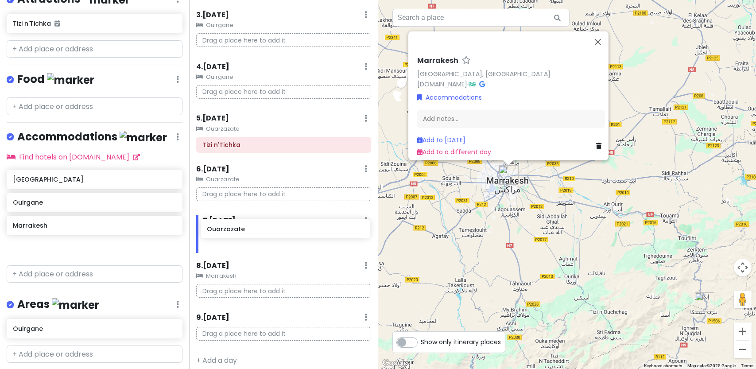
scroll to position [143, 0]
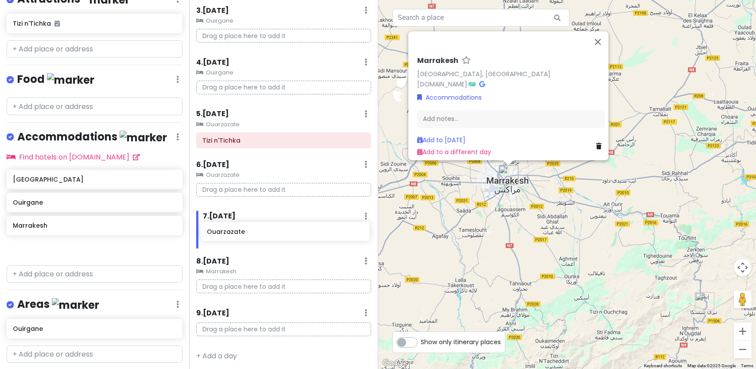
drag, startPoint x: 123, startPoint y: 227, endPoint x: 317, endPoint y: 236, distance: 194.2
click at [317, 236] on div "Marrakesh Trip Private Change Dates Make a Copy Delete Trip Go Pro ⚡️ Give Feed…" at bounding box center [378, 184] width 756 height 369
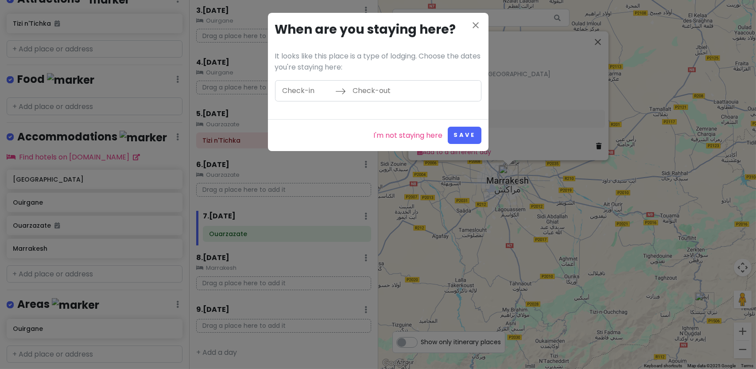
scroll to position [141, 0]
click at [299, 85] on input "Check-in" at bounding box center [307, 91] width 58 height 20
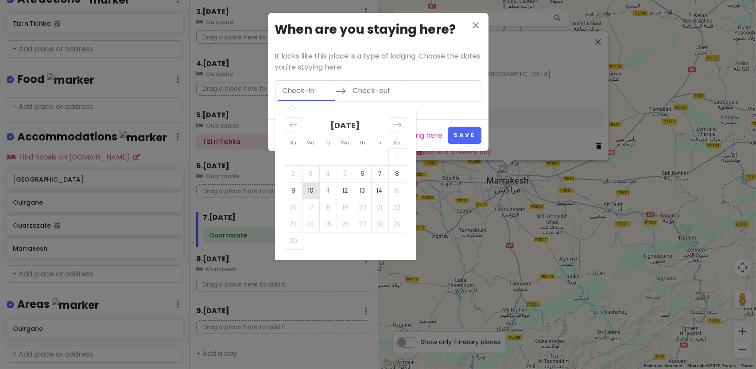
click at [312, 189] on td "10" at bounding box center [310, 190] width 17 height 17
type input "[DATE]"
click at [362, 197] on td "13" at bounding box center [362, 190] width 17 height 17
type input "[DATE]"
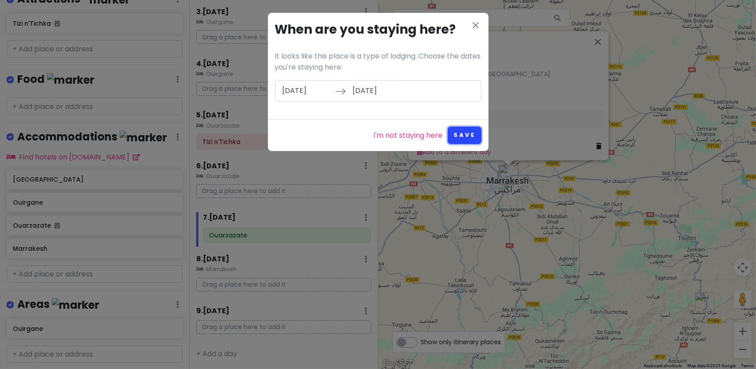
click at [465, 139] on button "Save" at bounding box center [464, 135] width 33 height 17
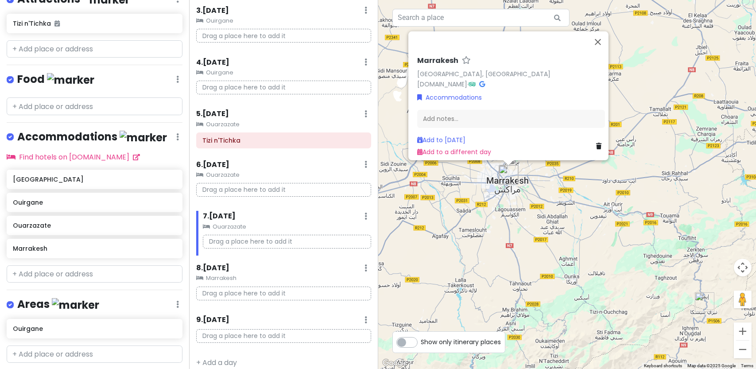
scroll to position [151, 0]
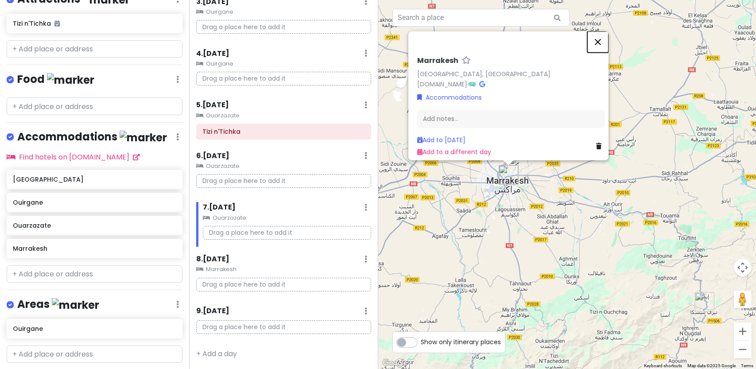
click at [604, 35] on button "Close" at bounding box center [597, 41] width 21 height 21
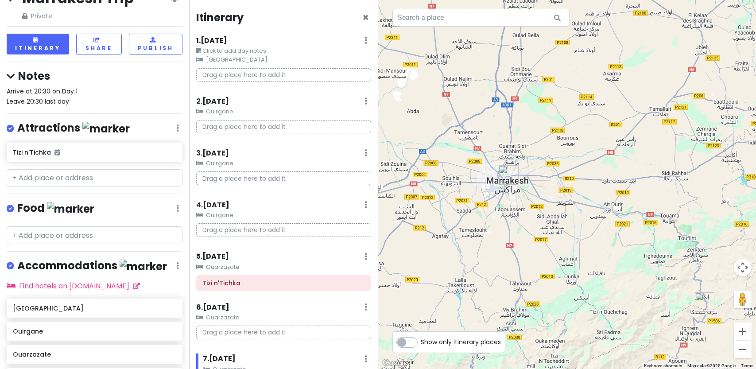
scroll to position [6, 0]
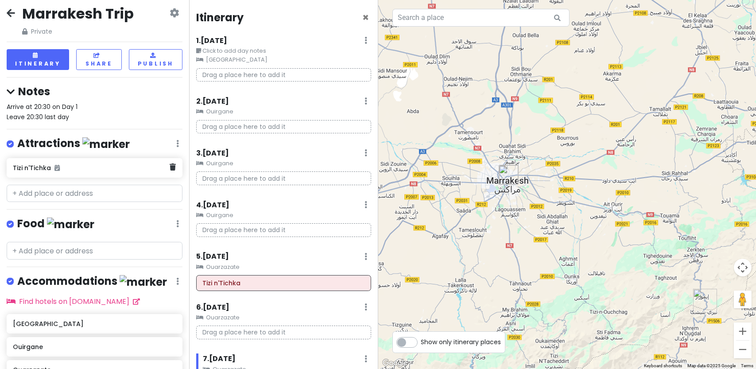
click at [74, 168] on h6 "Tizi n'Tichka" at bounding box center [91, 168] width 157 height 8
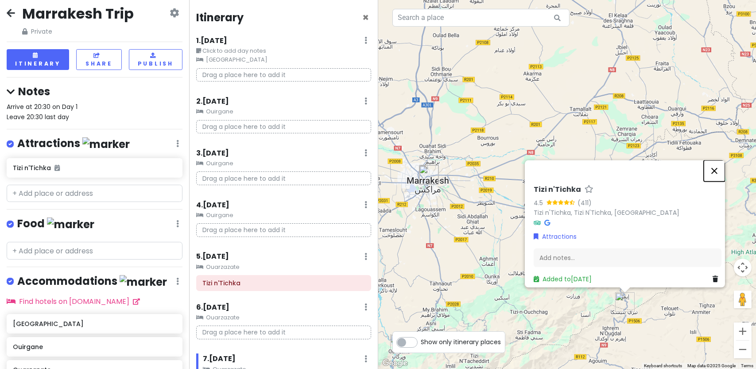
click at [720, 164] on button "Close" at bounding box center [714, 170] width 21 height 21
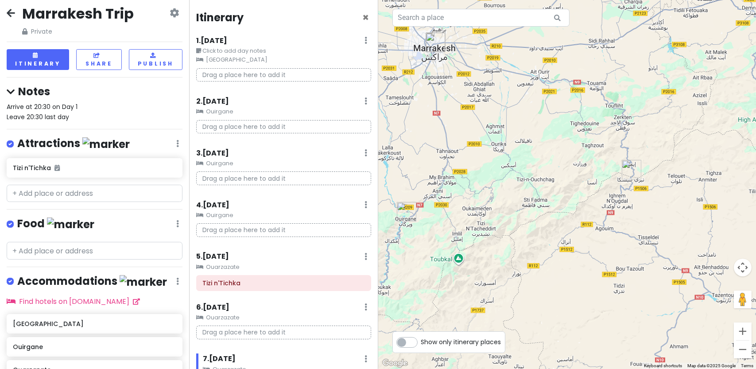
drag, startPoint x: 529, startPoint y: 252, endPoint x: 536, endPoint y: 114, distance: 137.9
click at [536, 114] on div at bounding box center [567, 184] width 378 height 369
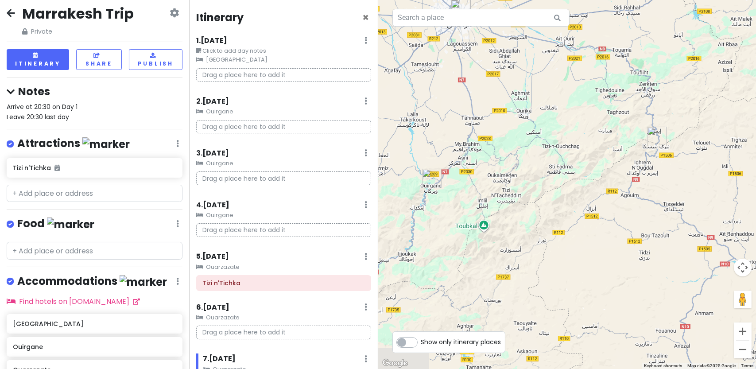
drag, startPoint x: 519, startPoint y: 172, endPoint x: 541, endPoint y: 141, distance: 38.5
click at [541, 141] on div at bounding box center [567, 184] width 378 height 369
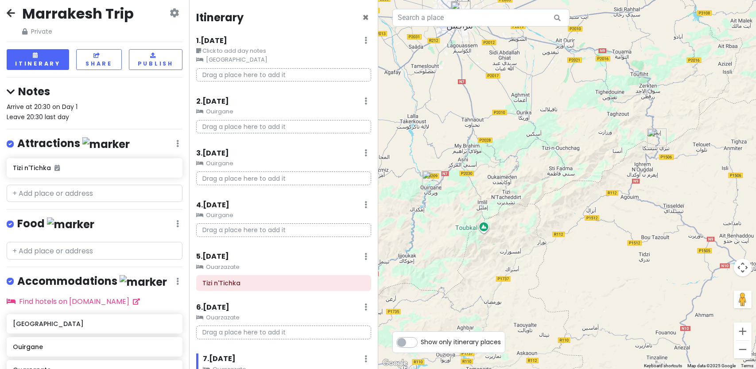
click at [223, 111] on small "Ouirgane" at bounding box center [283, 111] width 175 height 9
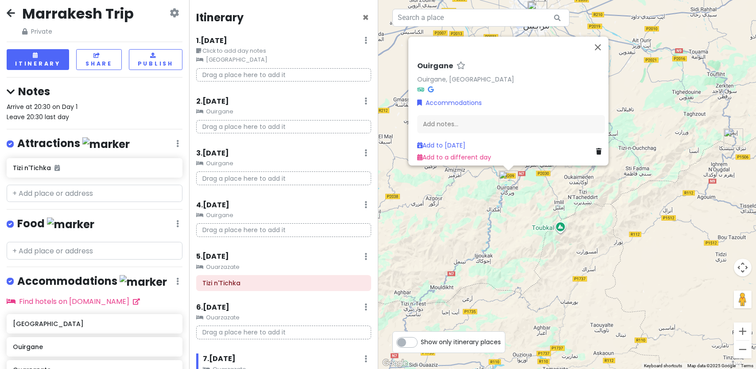
click at [479, 75] on div "Ouirgane, [GEOGRAPHIC_DATA]" at bounding box center [511, 79] width 188 height 10
drag, startPoint x: 413, startPoint y: 64, endPoint x: 446, endPoint y: 64, distance: 33.2
click at [446, 64] on div "Ouirgane Ouirgane, [GEOGRAPHIC_DATA] Accommodations Add notes... Add to [DATE] …" at bounding box center [511, 112] width 195 height 108
copy h6 "Ouirgane"
click at [601, 43] on button "Close" at bounding box center [597, 46] width 21 height 21
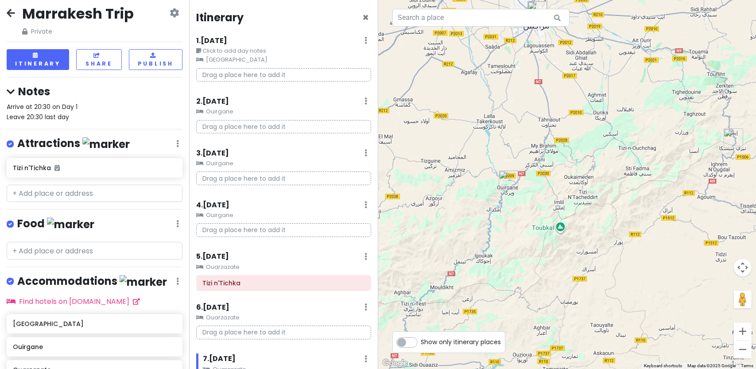
scroll to position [68, 0]
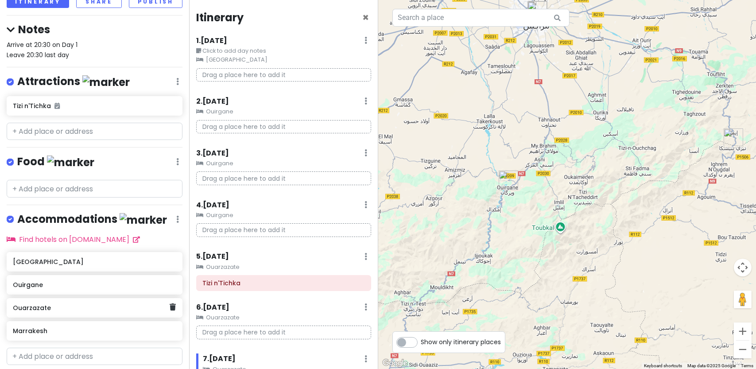
click at [47, 311] on div "Ouarzazate" at bounding box center [95, 307] width 176 height 19
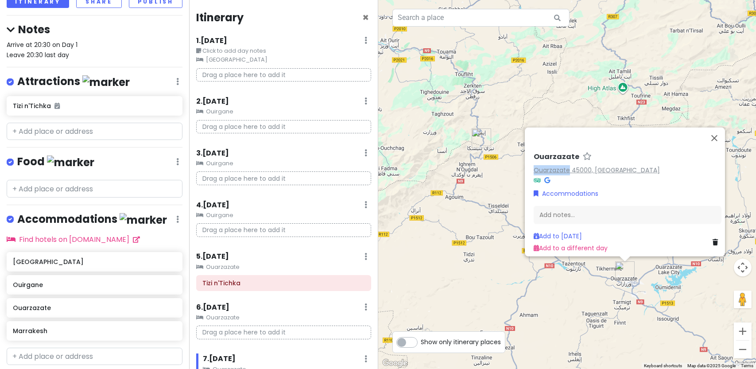
drag, startPoint x: 529, startPoint y: 166, endPoint x: 566, endPoint y: 167, distance: 37.2
click at [566, 167] on div "Ouarzazate Ouarzazate 45000, [GEOGRAPHIC_DATA] Accommodations Add notes... Add …" at bounding box center [627, 202] width 195 height 108
copy link "Ouarzazate"
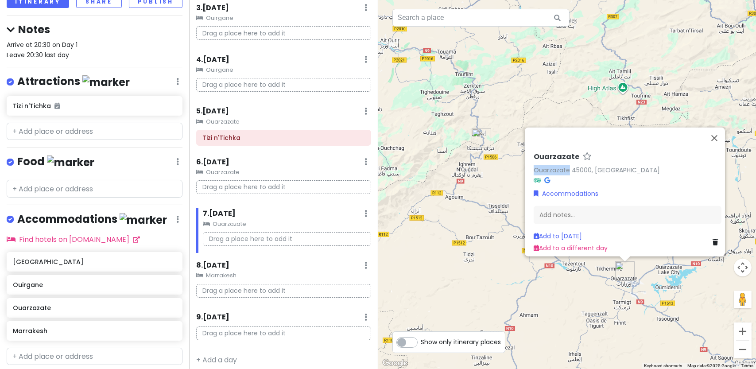
scroll to position [151, 0]
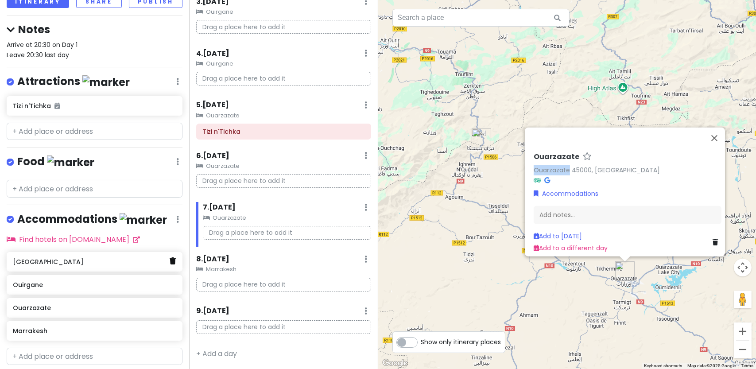
click at [170, 263] on link at bounding box center [173, 262] width 6 height 12
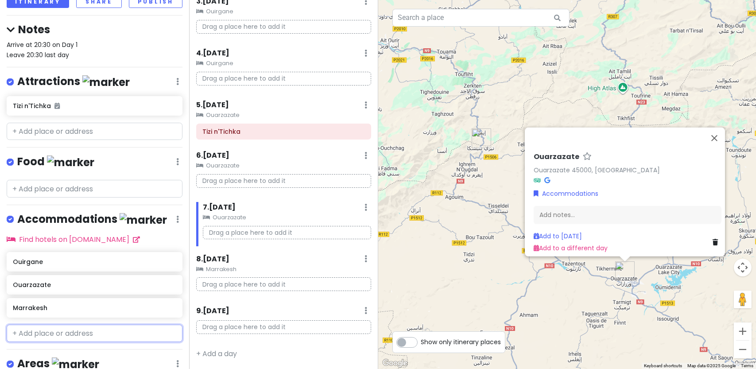
click at [89, 327] on input "text" at bounding box center [95, 334] width 176 height 18
paste input "[PERSON_NAME][GEOGRAPHIC_DATA]"
type input "[PERSON_NAME][GEOGRAPHIC_DATA]"
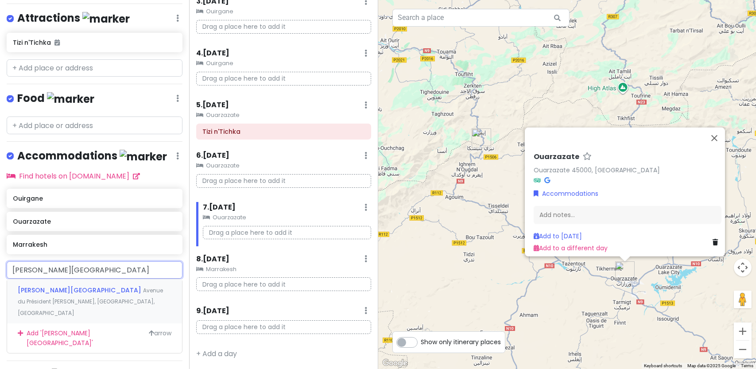
scroll to position [136, 0]
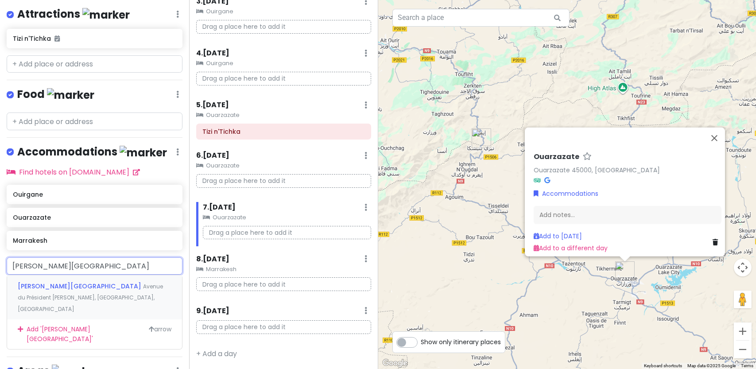
click at [137, 283] on span "Avenue du Président [PERSON_NAME], [GEOGRAPHIC_DATA], [GEOGRAPHIC_DATA]" at bounding box center [90, 298] width 145 height 30
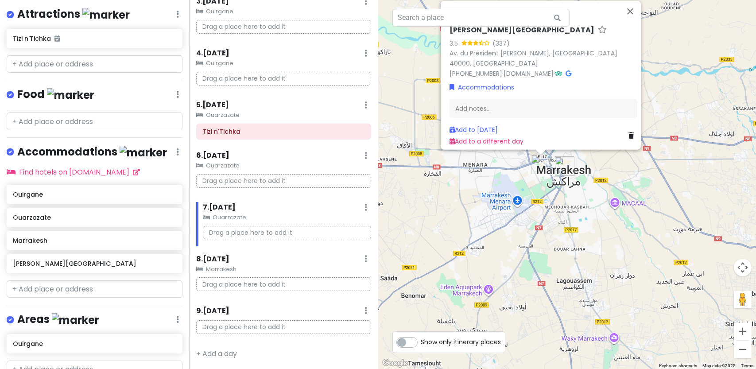
scroll to position [0, 0]
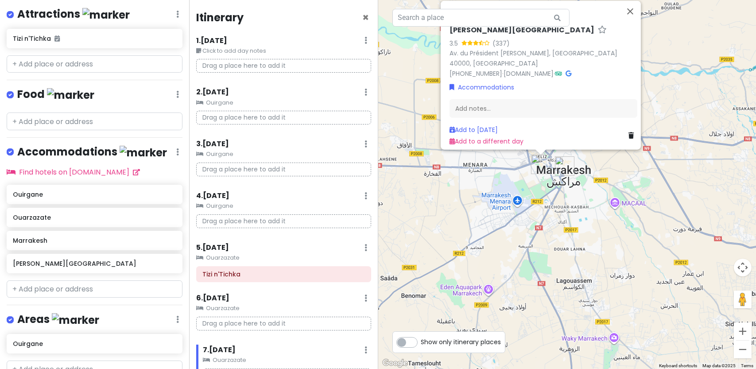
click at [230, 68] on p "Drag a place here to add it" at bounding box center [283, 66] width 175 height 14
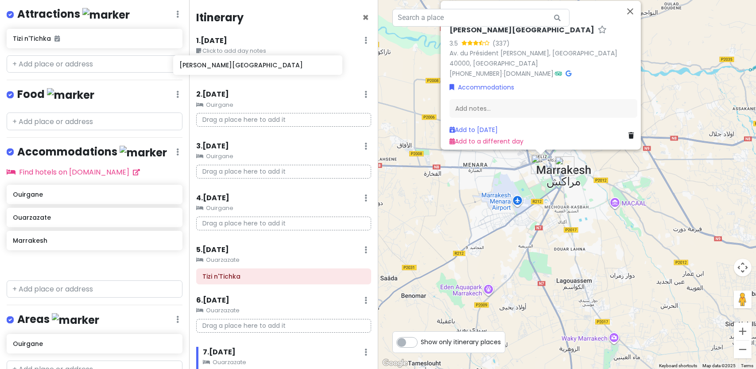
drag, startPoint x: 104, startPoint y: 267, endPoint x: 271, endPoint y: 72, distance: 256.7
click at [271, 72] on div "Marrakesh Trip Private Change Dates Make a Copy Delete Trip Go Pro ⚡️ Give Feed…" at bounding box center [378, 184] width 756 height 369
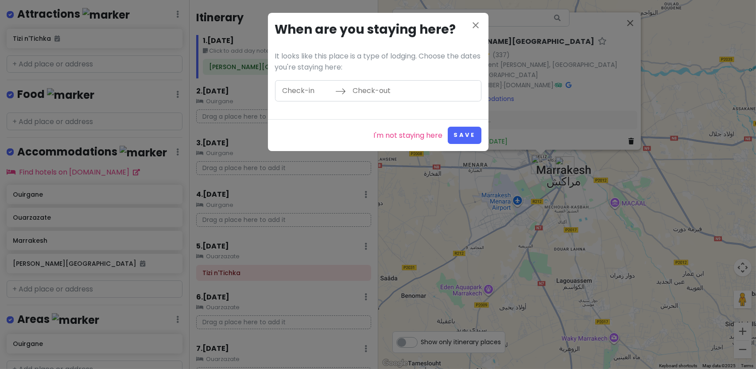
click at [307, 98] on input "Check-in" at bounding box center [307, 91] width 58 height 20
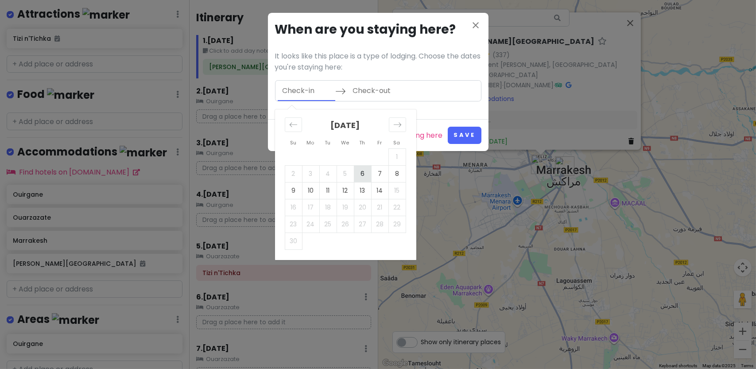
click at [364, 171] on td "6" at bounding box center [362, 173] width 17 height 17
type input "[DATE]"
click at [378, 175] on td "7" at bounding box center [379, 173] width 17 height 17
type input "[DATE]"
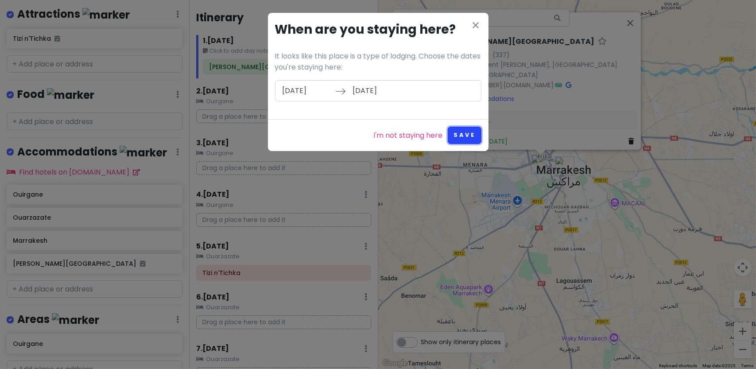
click at [473, 131] on button "Save" at bounding box center [464, 135] width 33 height 17
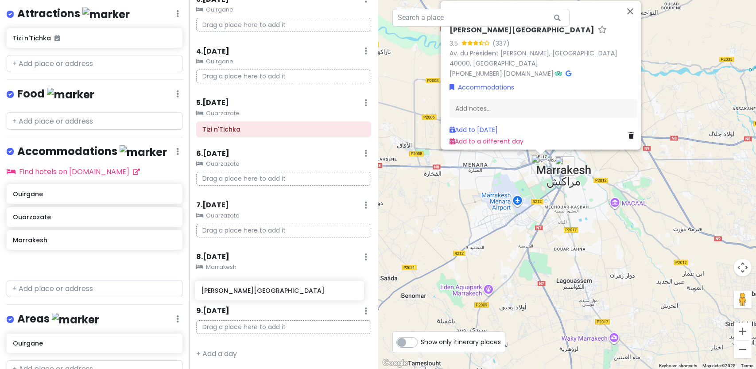
scroll to position [154, 0]
drag, startPoint x: 89, startPoint y: 256, endPoint x: 277, endPoint y: 286, distance: 190.6
click at [277, 286] on div "Marrakesh Trip Private Change Dates Make a Copy Delete Trip Go Pro ⚡️ Give Feed…" at bounding box center [378, 184] width 756 height 369
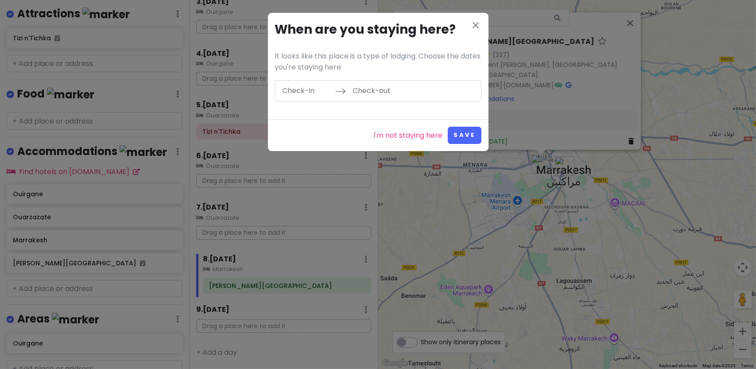
scroll to position [151, 0]
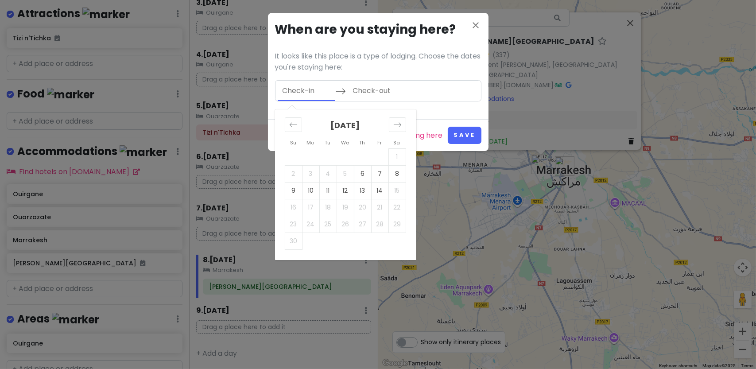
click at [311, 88] on input "Check-in" at bounding box center [307, 91] width 58 height 20
click at [364, 194] on td "13" at bounding box center [362, 190] width 17 height 17
type input "[DATE]"
click at [380, 195] on td "14" at bounding box center [379, 190] width 17 height 17
type input "[DATE]"
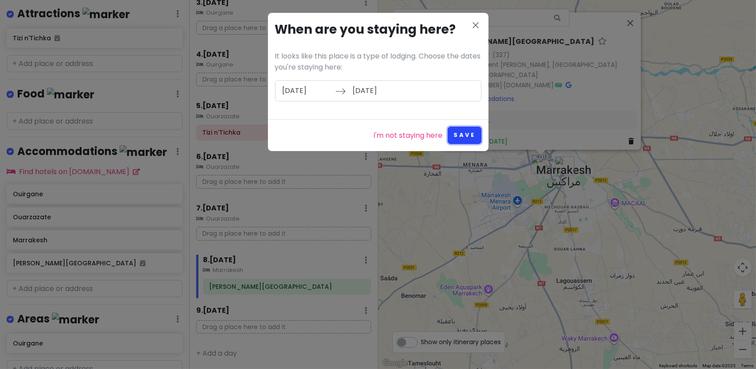
click at [465, 133] on button "Save" at bounding box center [464, 135] width 33 height 17
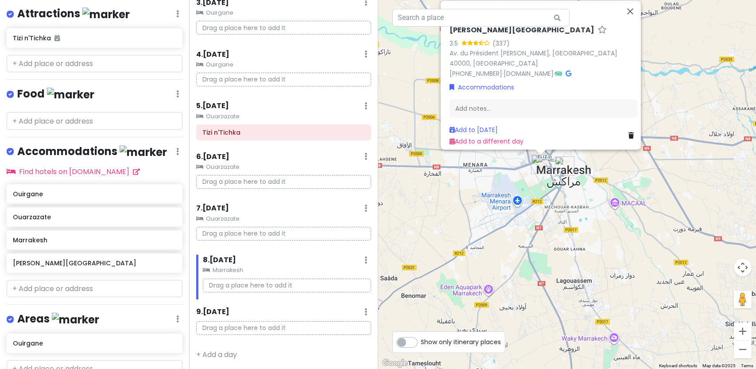
scroll to position [151, 0]
click at [638, 19] on button "Close" at bounding box center [630, 10] width 21 height 21
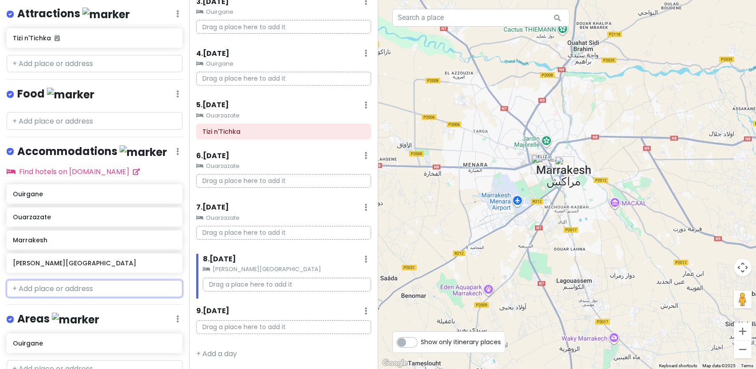
scroll to position [143, 0]
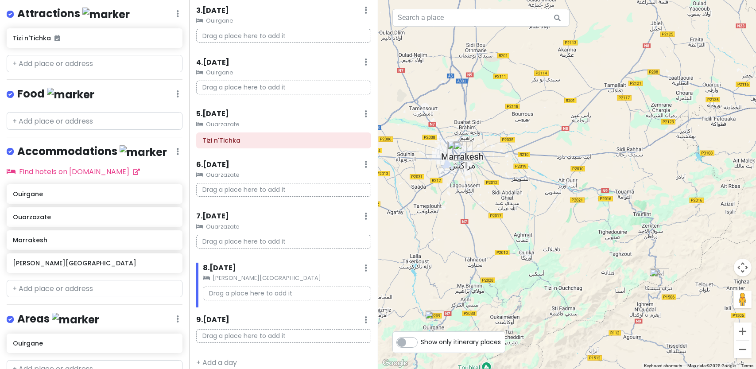
drag, startPoint x: 628, startPoint y: 279, endPoint x: 530, endPoint y: 247, distance: 103.1
click at [530, 247] on div at bounding box center [567, 184] width 378 height 369
